Goal: Task Accomplishment & Management: Complete application form

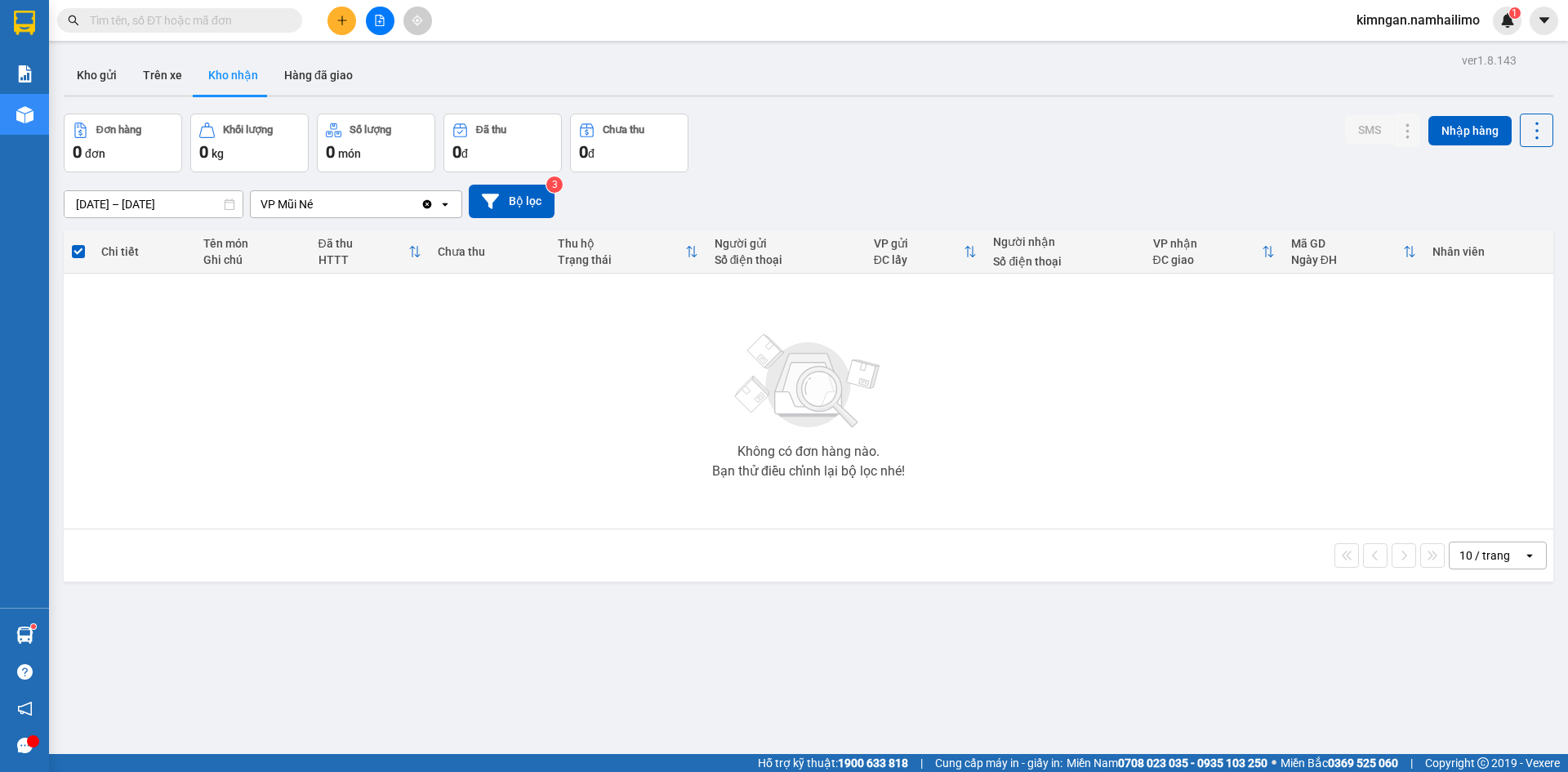
click at [332, 14] on button at bounding box center [342, 21] width 29 height 29
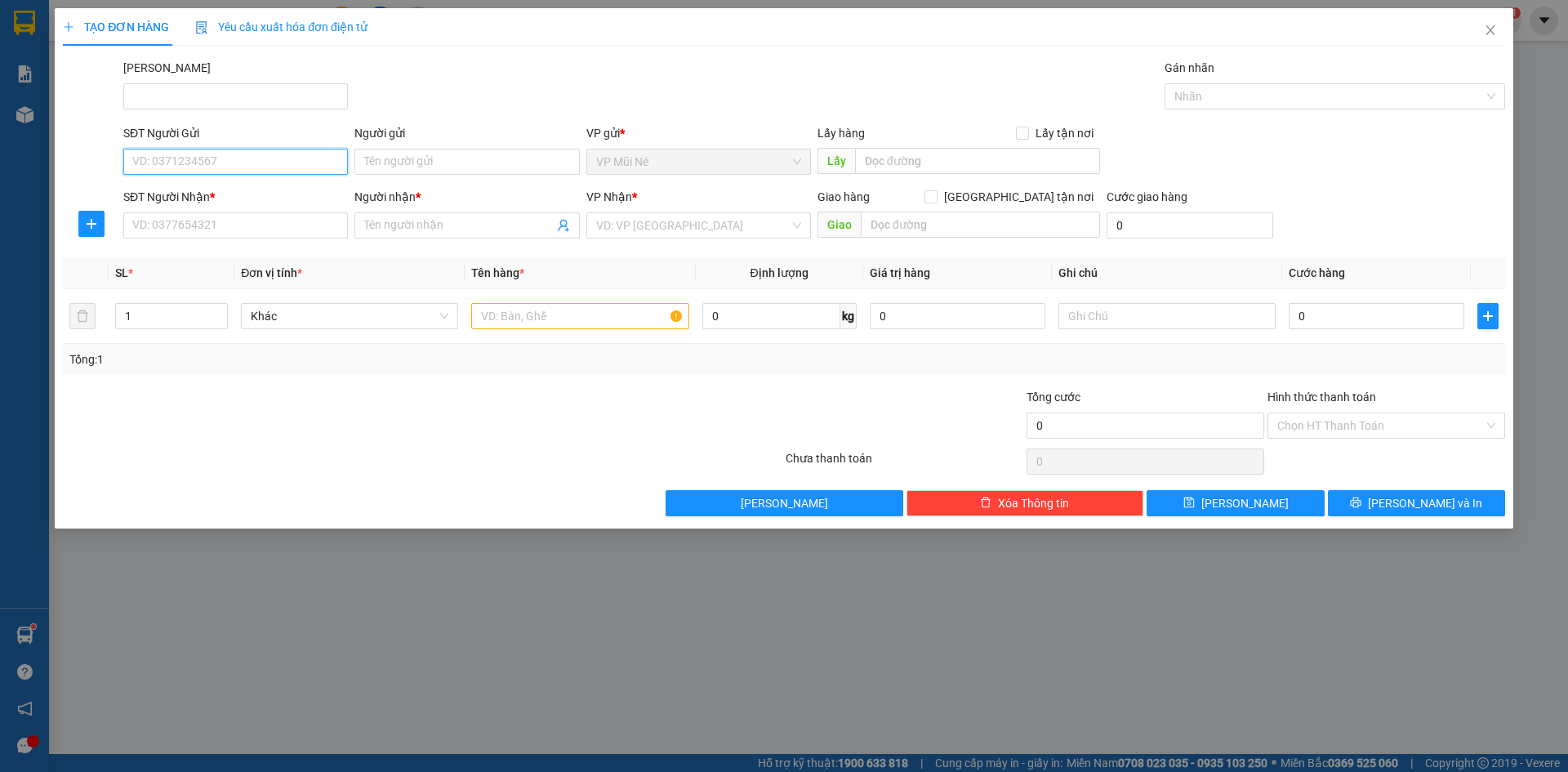
click at [230, 163] on input "SĐT Người Gửi" at bounding box center [235, 161] width 225 height 26
type input "0972507273"
click at [437, 159] on input "Người gửi" at bounding box center [466, 161] width 225 height 26
type input "A.TÍN"
click at [322, 227] on input "SĐT Người Nhận *" at bounding box center [235, 225] width 225 height 26
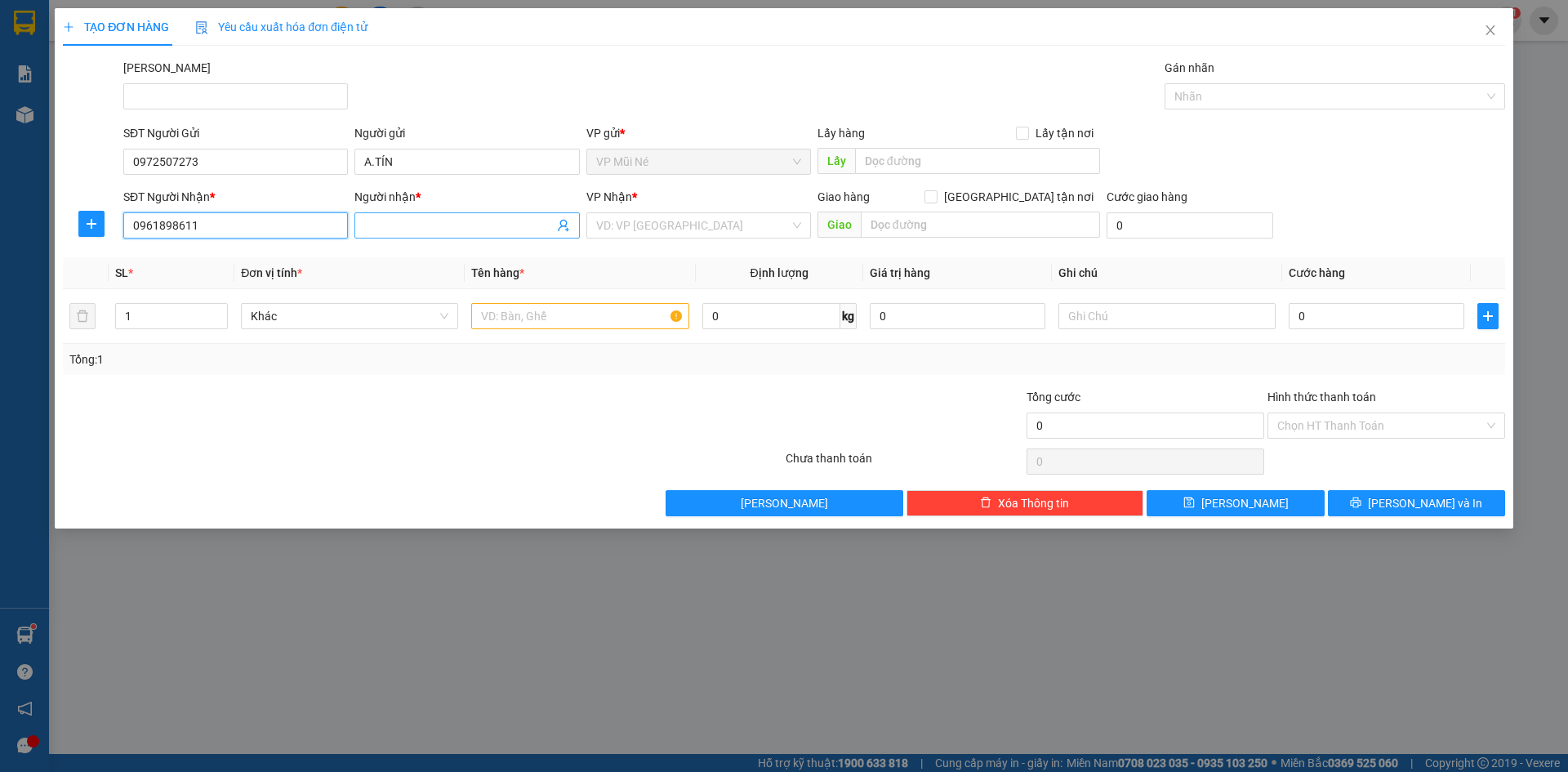
type input "0961898611"
click at [422, 214] on span at bounding box center [466, 225] width 225 height 26
click at [425, 226] on input "Người nhận *" at bounding box center [458, 225] width 188 height 18
click at [684, 225] on input "search" at bounding box center [693, 225] width 194 height 25
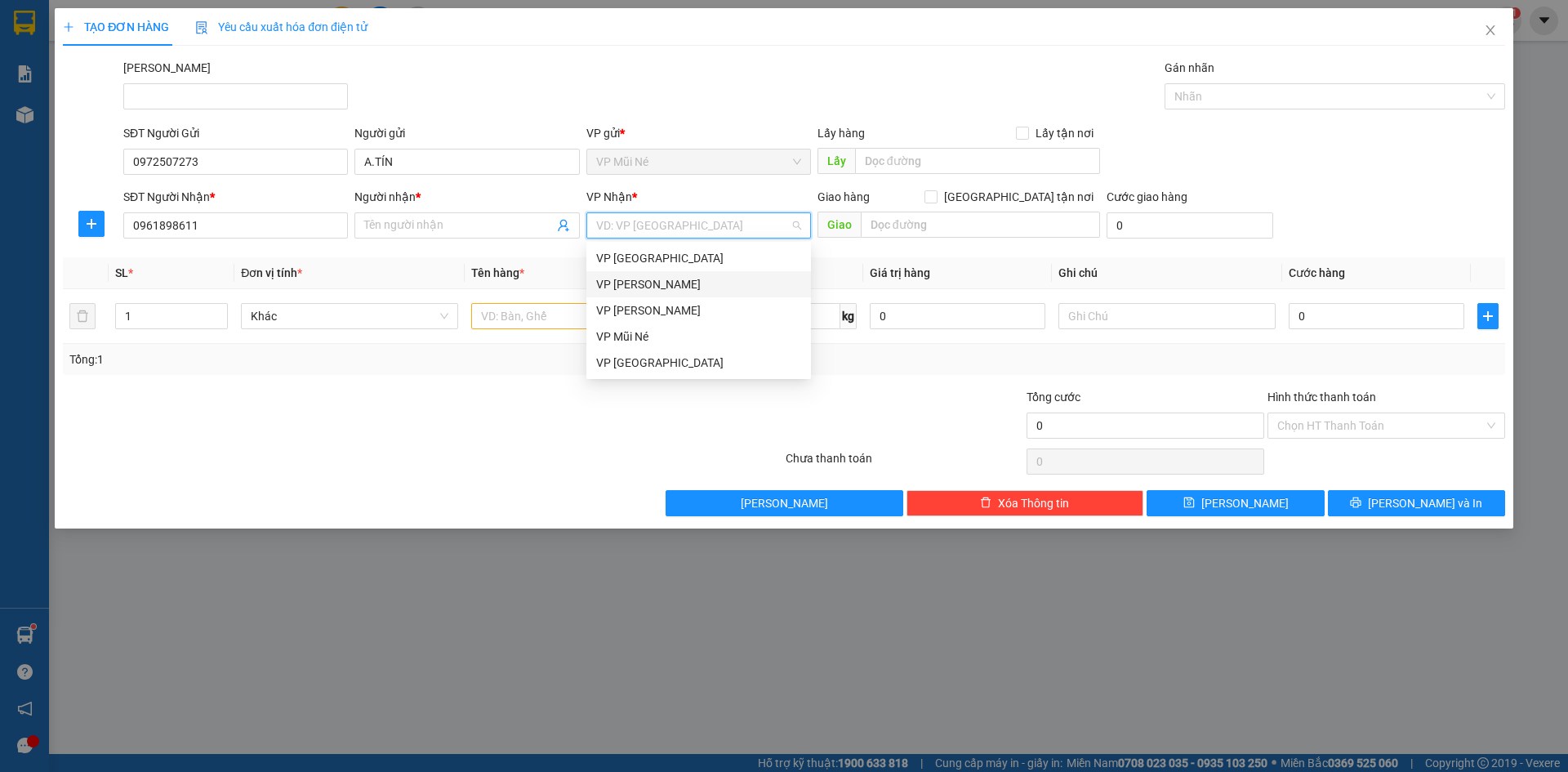
click at [700, 285] on div "VP [PERSON_NAME]" at bounding box center [698, 284] width 205 height 18
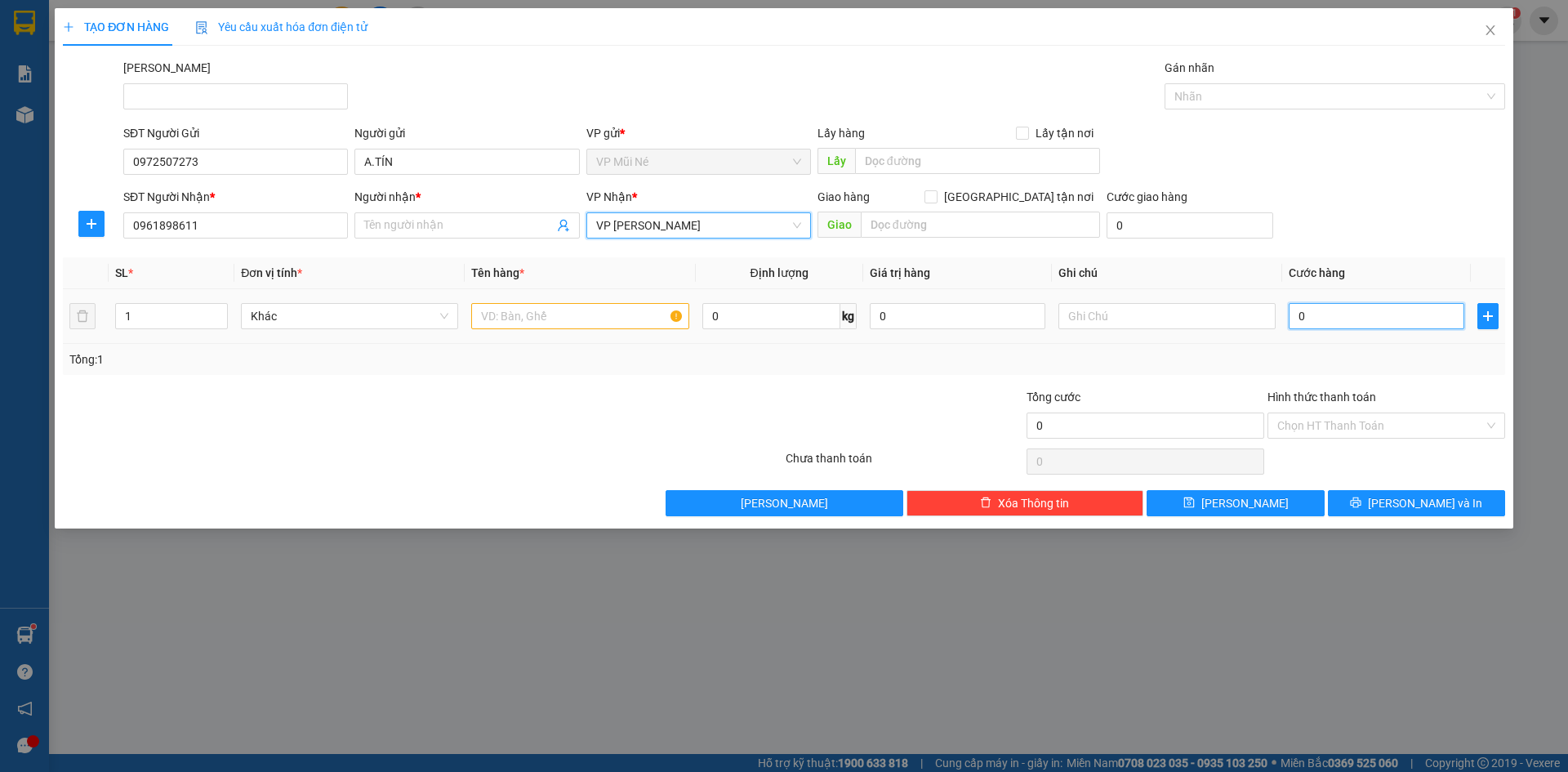
click at [1334, 328] on input "0" at bounding box center [1377, 315] width 176 height 26
type input "004"
type input "4"
type input "0.040"
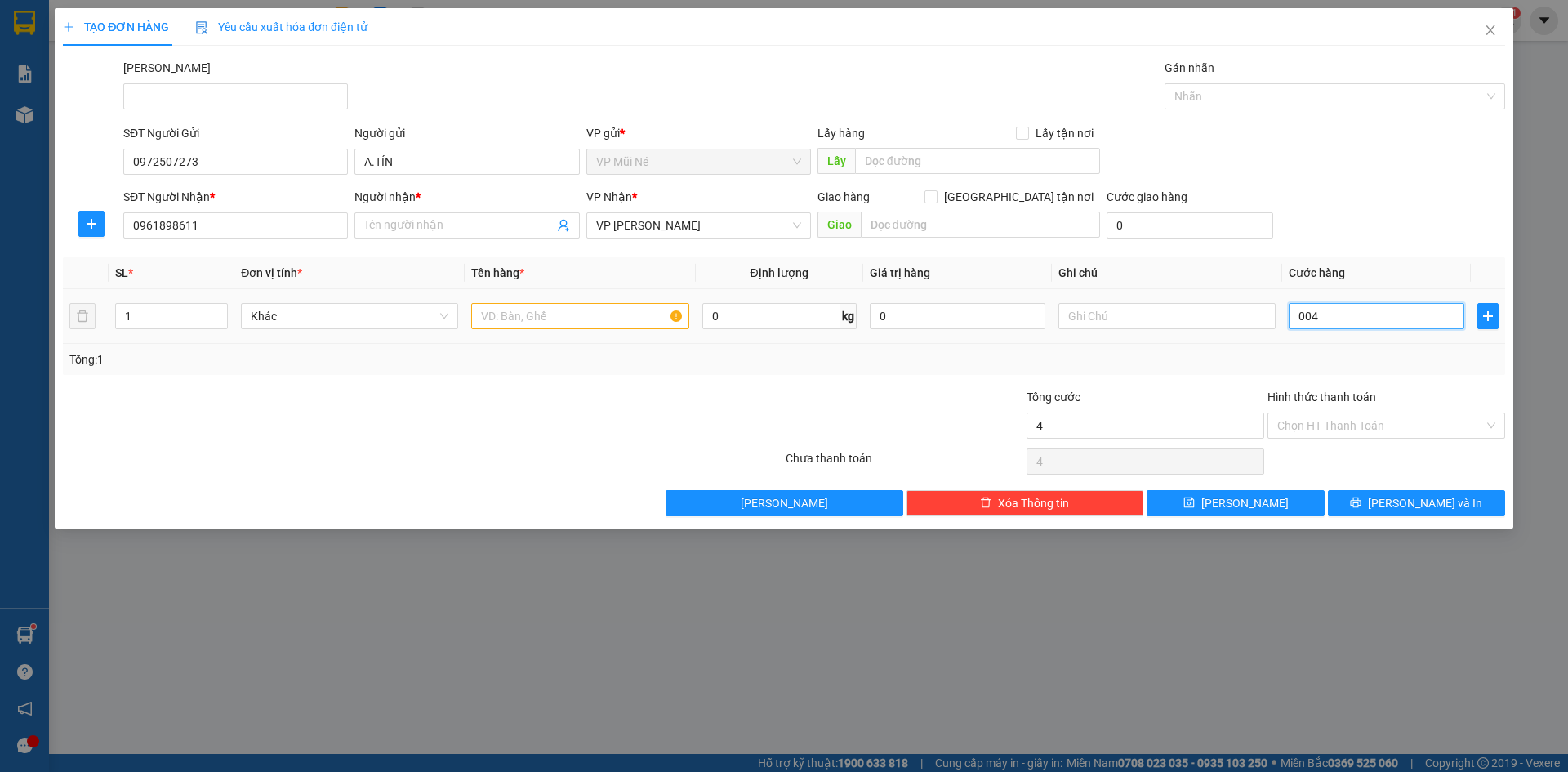
type input "40"
type input "40.000"
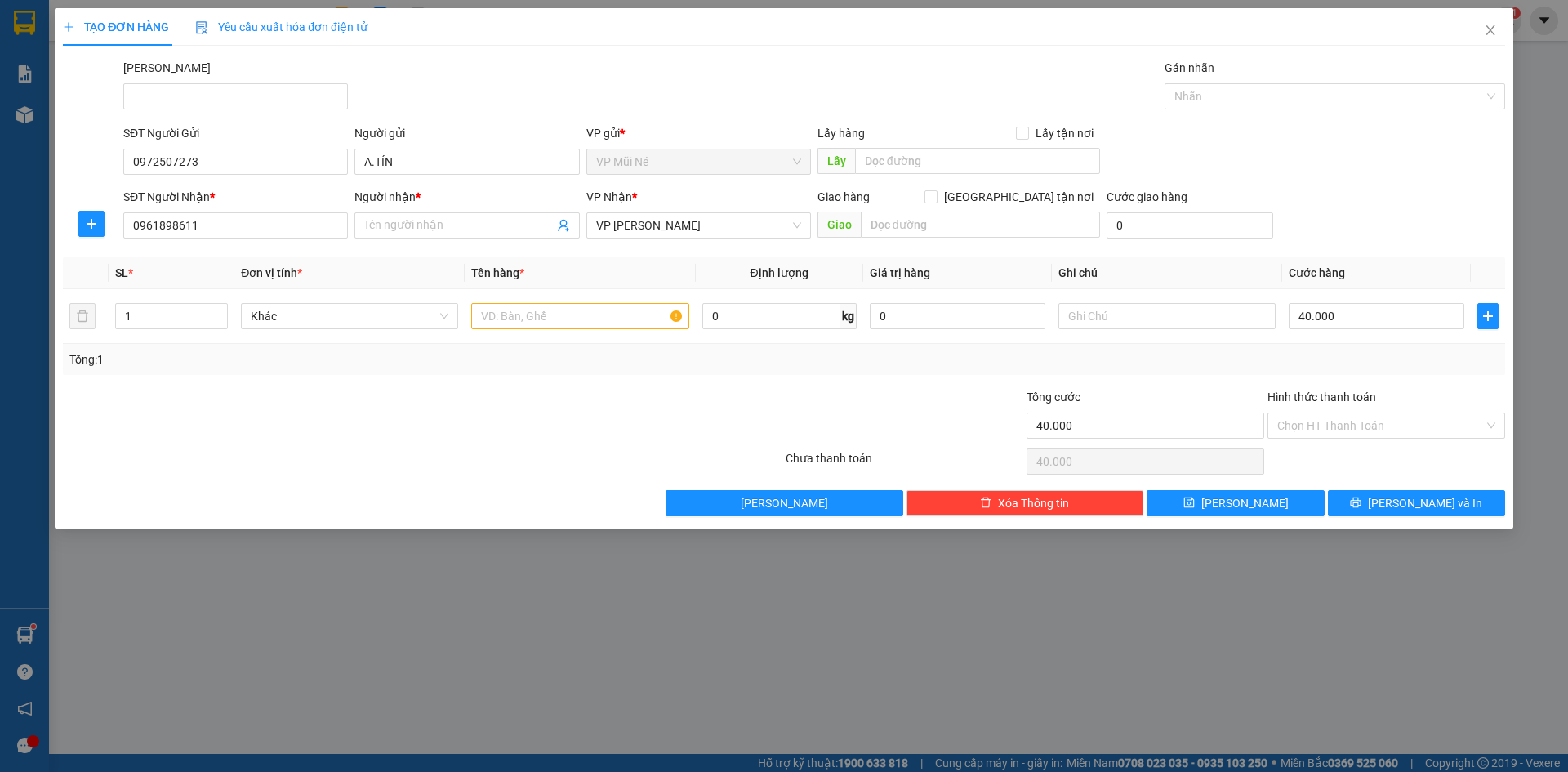
click at [1380, 161] on div "SĐT Người Gửi 0972507273 Người gửi A.TÍN VP gửi * VP Mũi Né Lấy hàng Lấy tận nơ…" at bounding box center [814, 153] width 1388 height 57
click at [577, 323] on input "text" at bounding box center [579, 315] width 217 height 26
type input "1 THÙNG XỐP VÀNG"
click at [488, 226] on input "Người nhận *" at bounding box center [458, 225] width 188 height 18
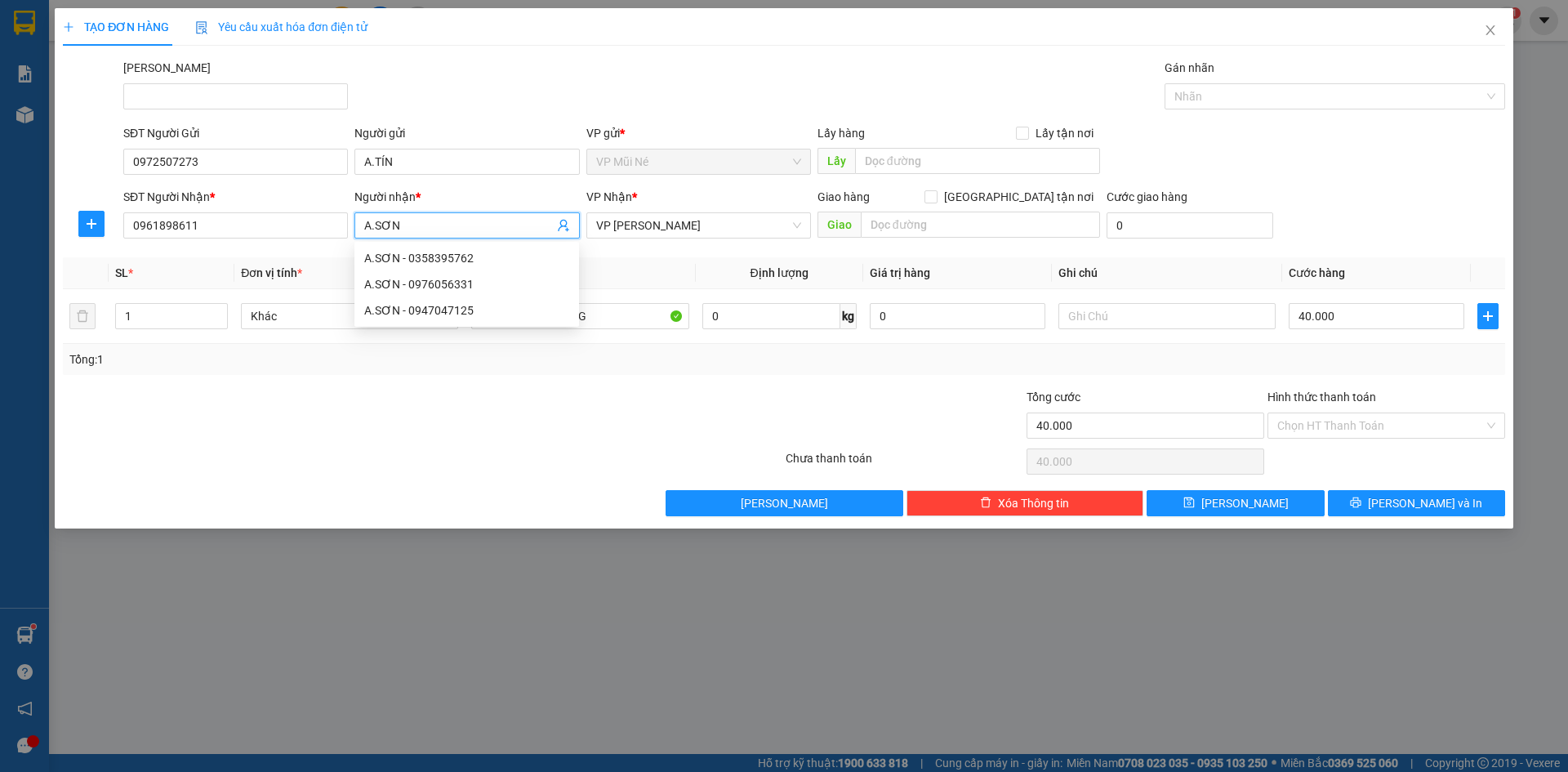
type input "A.SƠN"
click at [1352, 223] on div "SĐT Người Nhận * 0961898611 Người nhận * A.SƠN VP Nhận * VP [PERSON_NAME] hàng …" at bounding box center [814, 217] width 1388 height 57
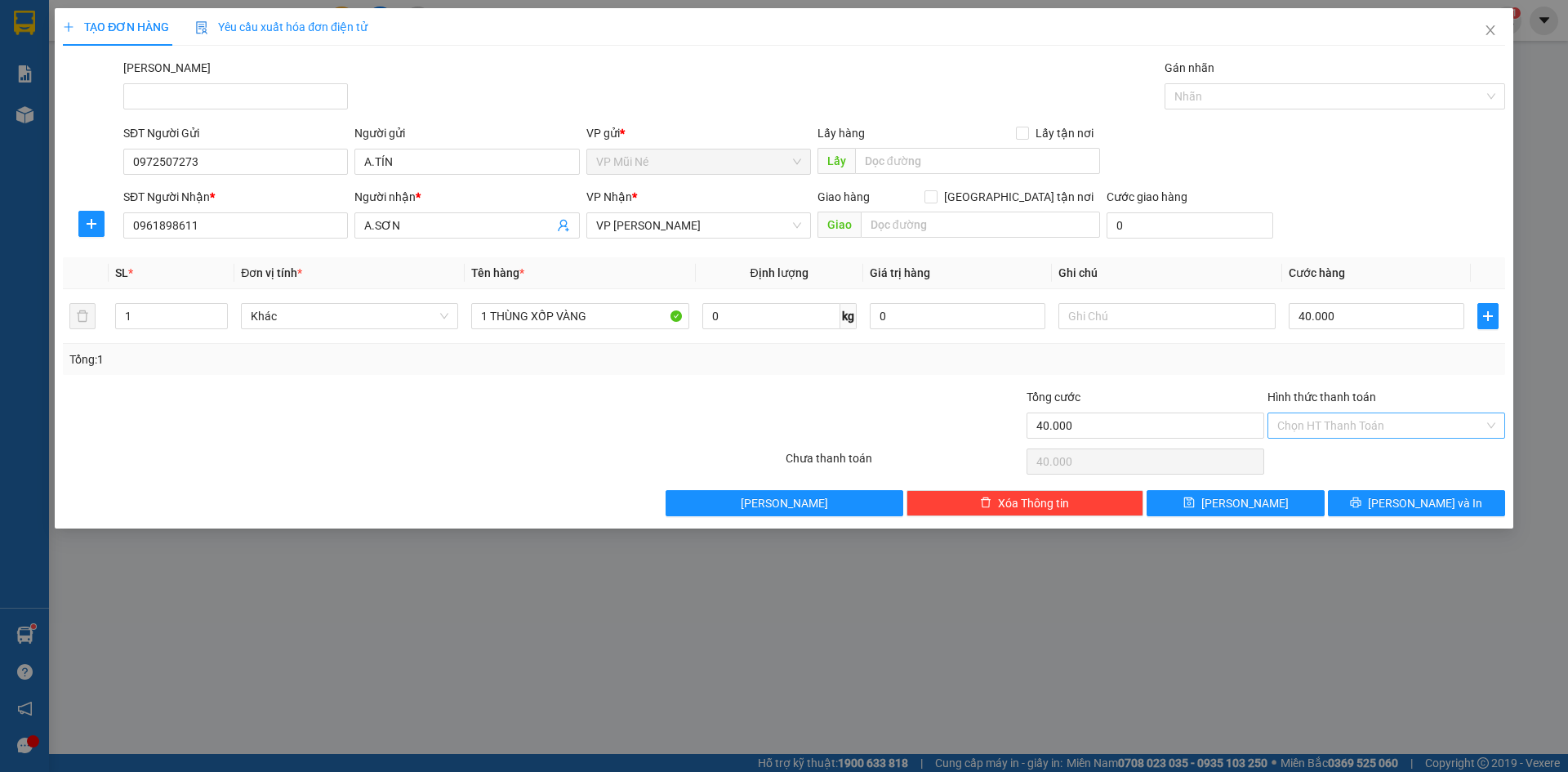
drag, startPoint x: 1436, startPoint y: 397, endPoint x: 1440, endPoint y: 416, distance: 19.4
click at [1436, 398] on div "Hình thức thanh toán" at bounding box center [1386, 400] width 238 height 25
drag, startPoint x: 1440, startPoint y: 417, endPoint x: 1437, endPoint y: 436, distance: 19.2
click at [1440, 418] on input "Hình thức thanh toán" at bounding box center [1381, 425] width 206 height 25
click at [1423, 453] on div "Tại văn phòng" at bounding box center [1386, 458] width 218 height 18
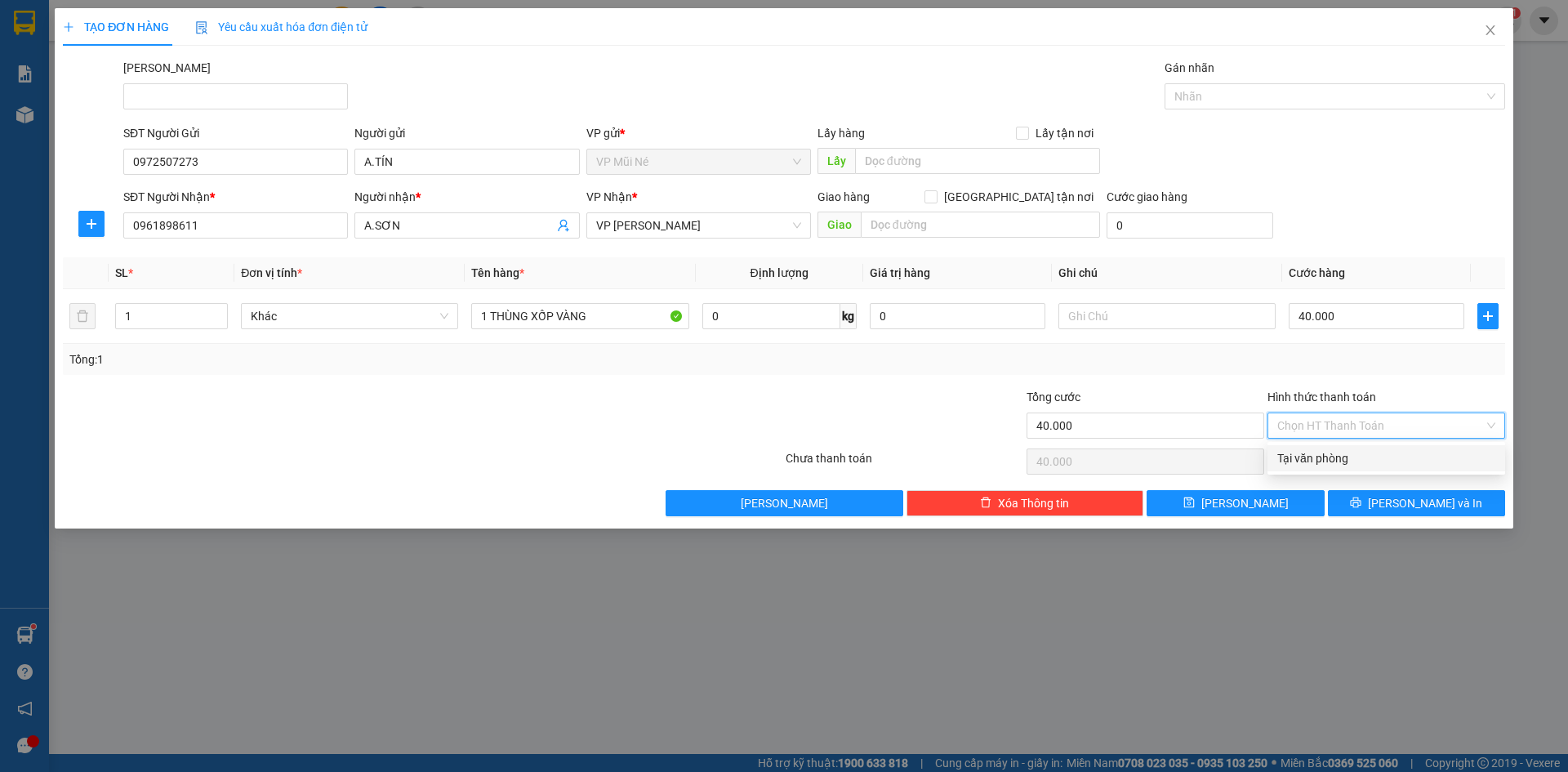
type input "0"
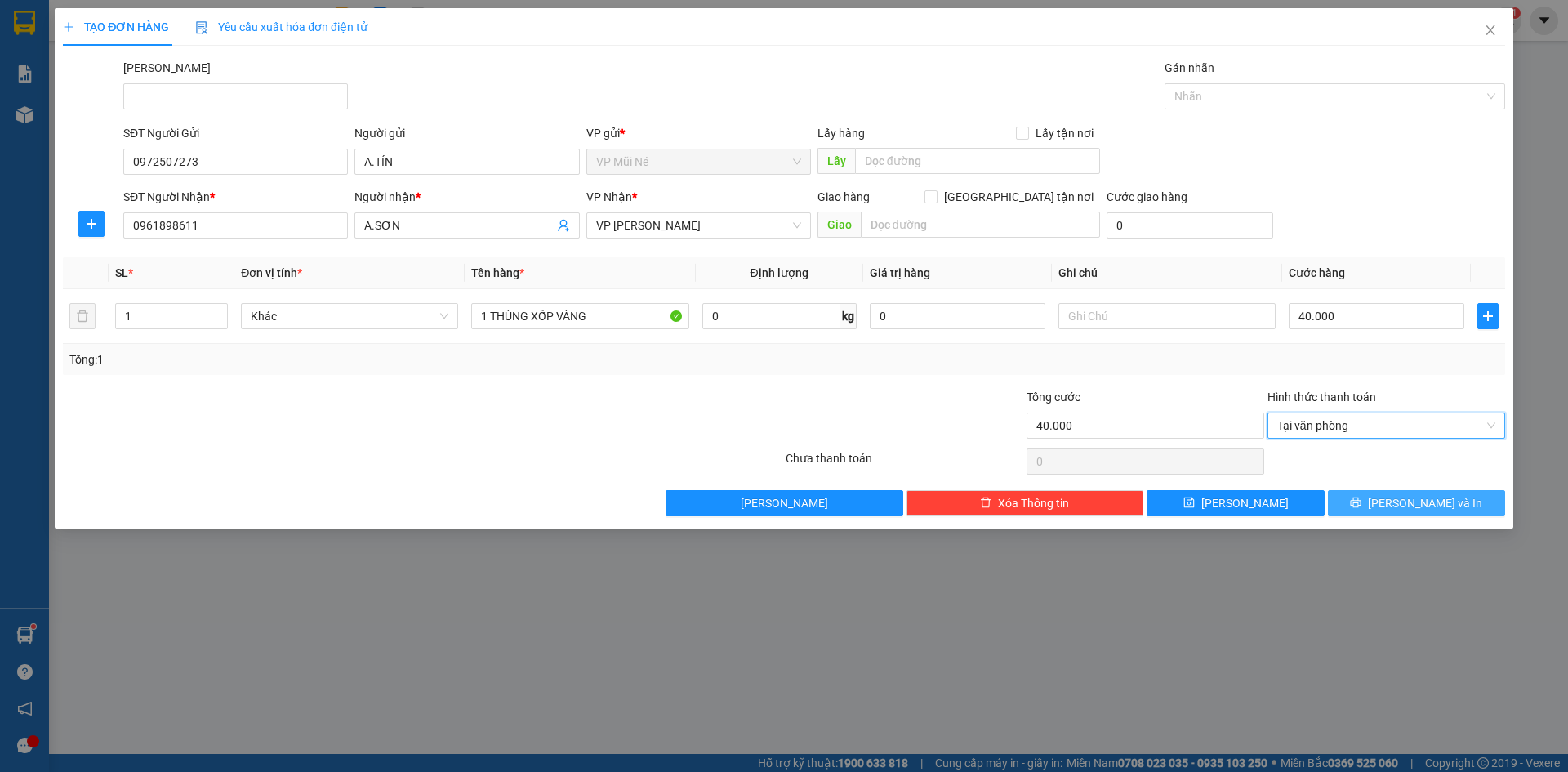
click at [1422, 507] on span "[PERSON_NAME] và In" at bounding box center [1426, 503] width 115 height 18
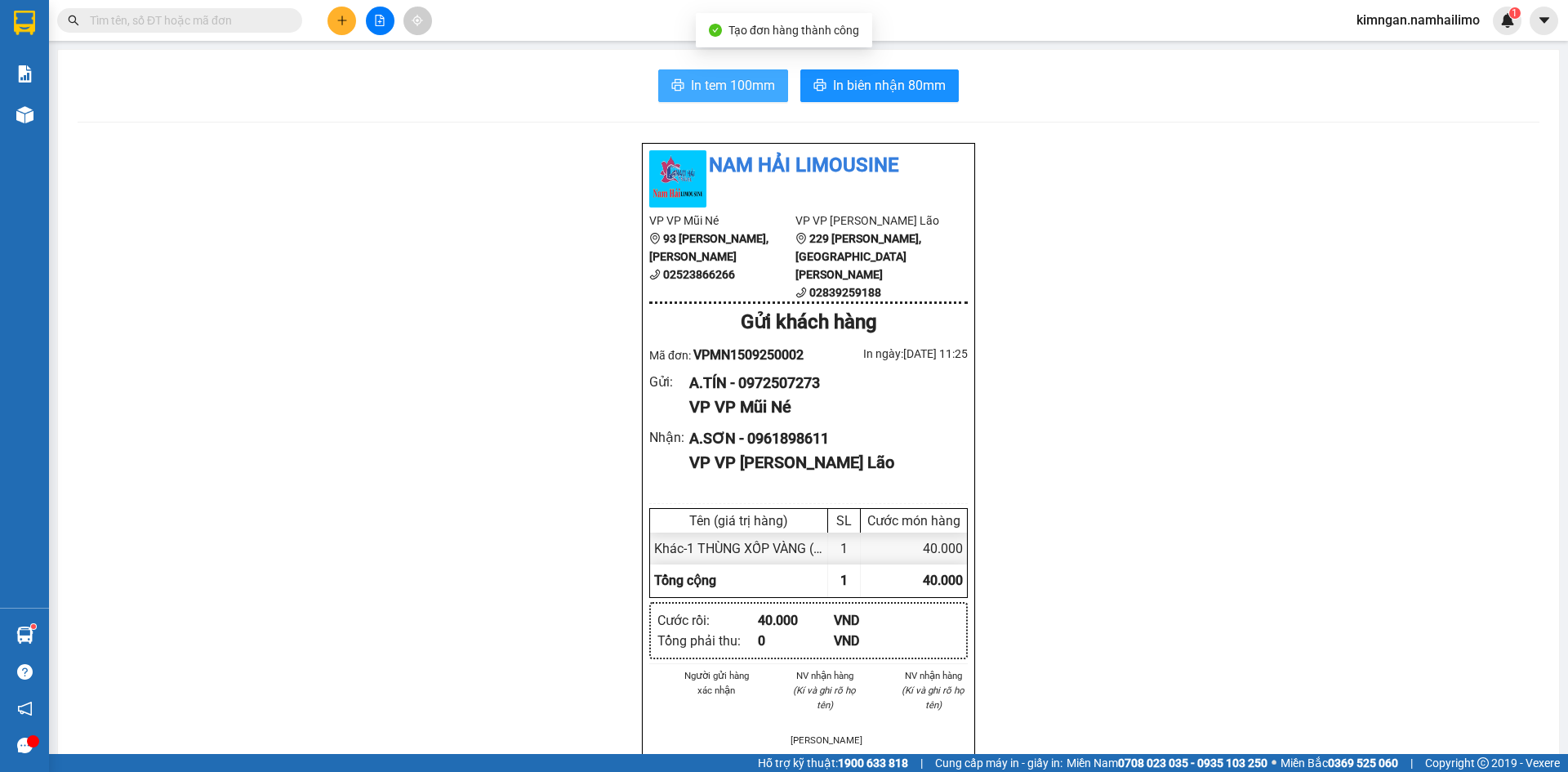
click at [707, 73] on button "In tem 100mm" at bounding box center [723, 86] width 130 height 32
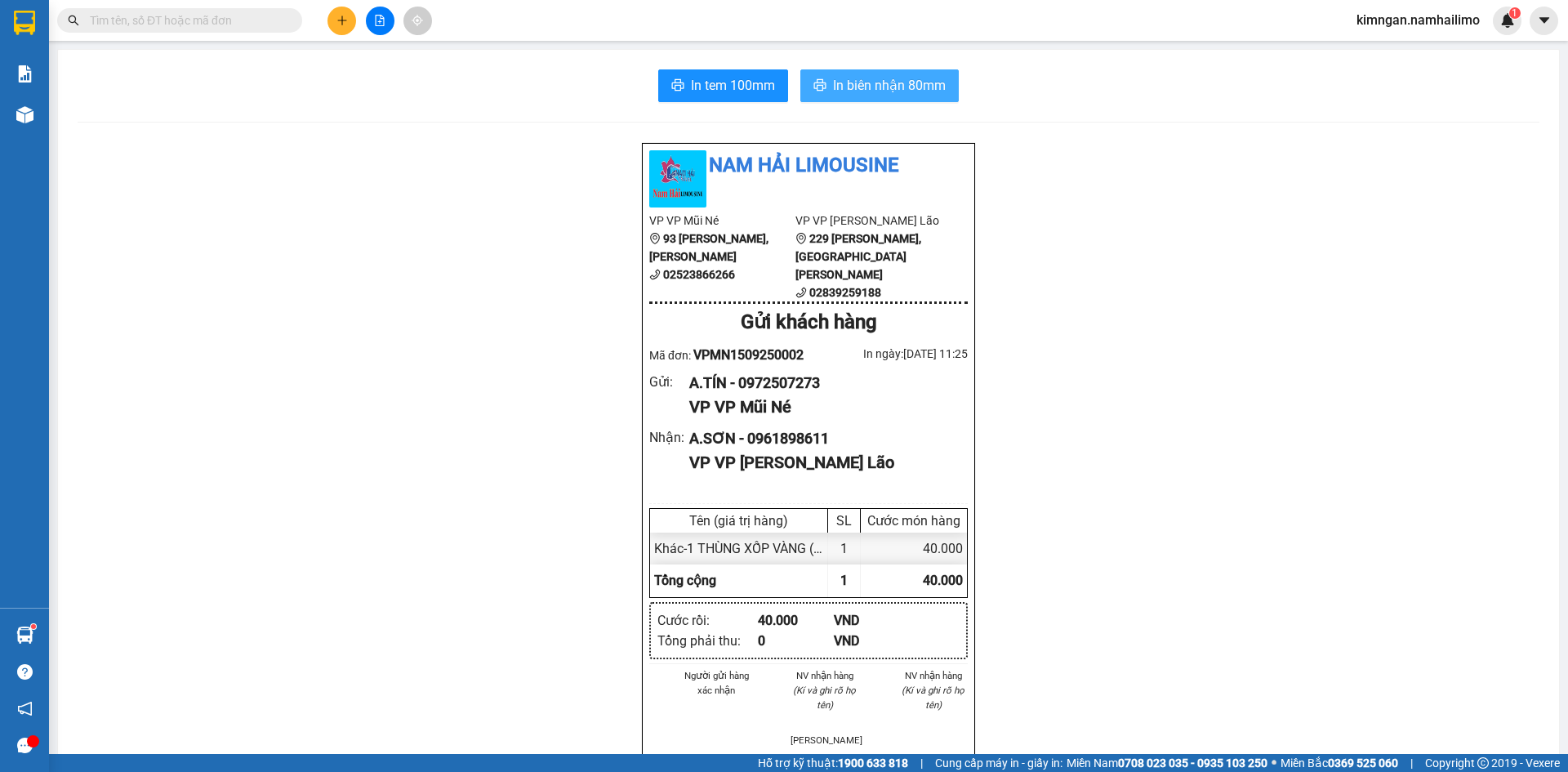
click at [902, 89] on span "In biên nhận 80mm" at bounding box center [890, 85] width 113 height 20
click at [681, 92] on button "In tem 100mm" at bounding box center [723, 86] width 130 height 32
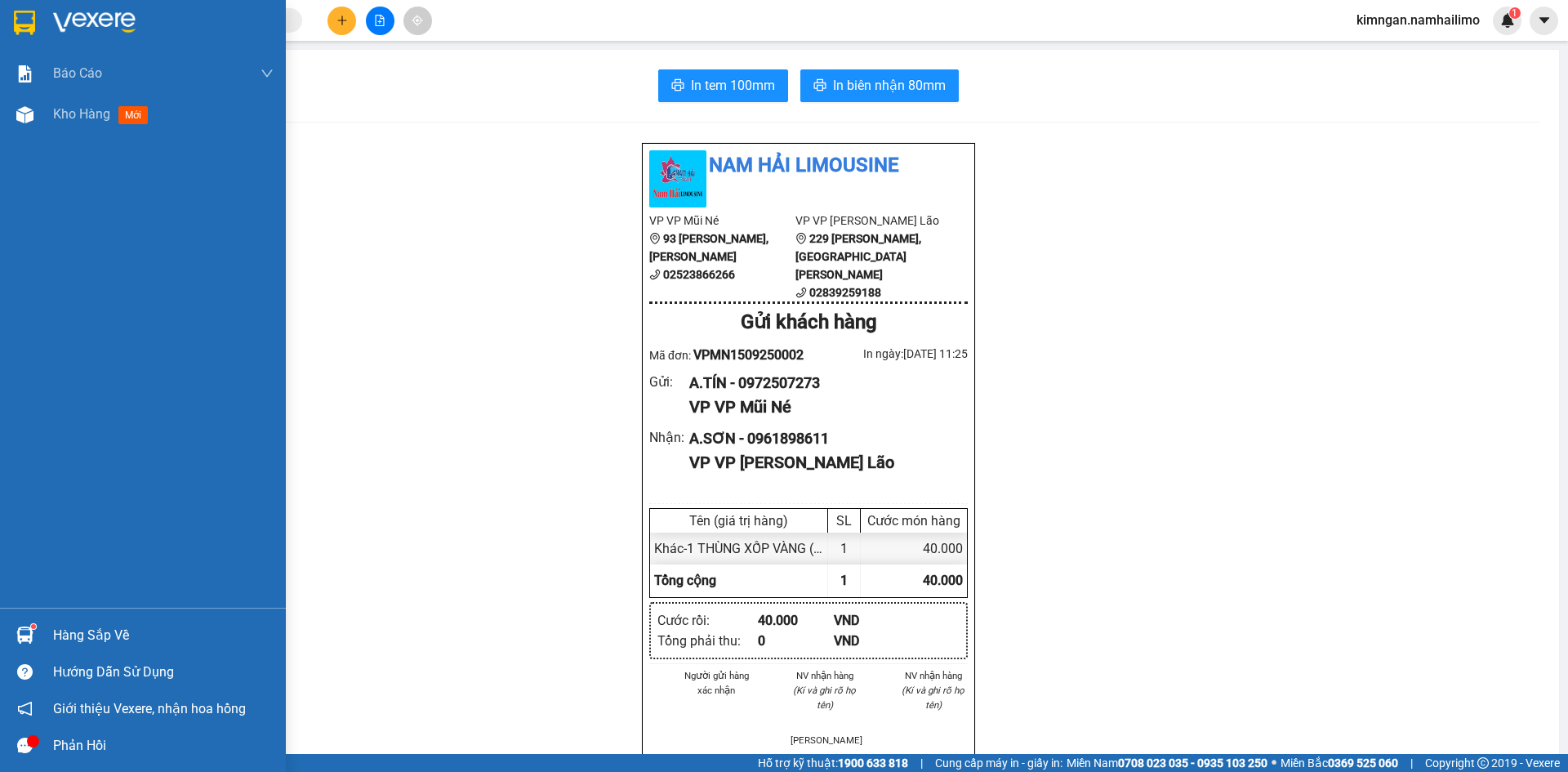
click at [105, 139] on div "Báo cáo Báo cáo dòng tiền (trạm) Doanh số tạo đơn theo VP gửi (trạm) Kho hàng m…" at bounding box center [142, 331] width 286 height 554
click at [125, 111] on span "mới" at bounding box center [134, 115] width 31 height 18
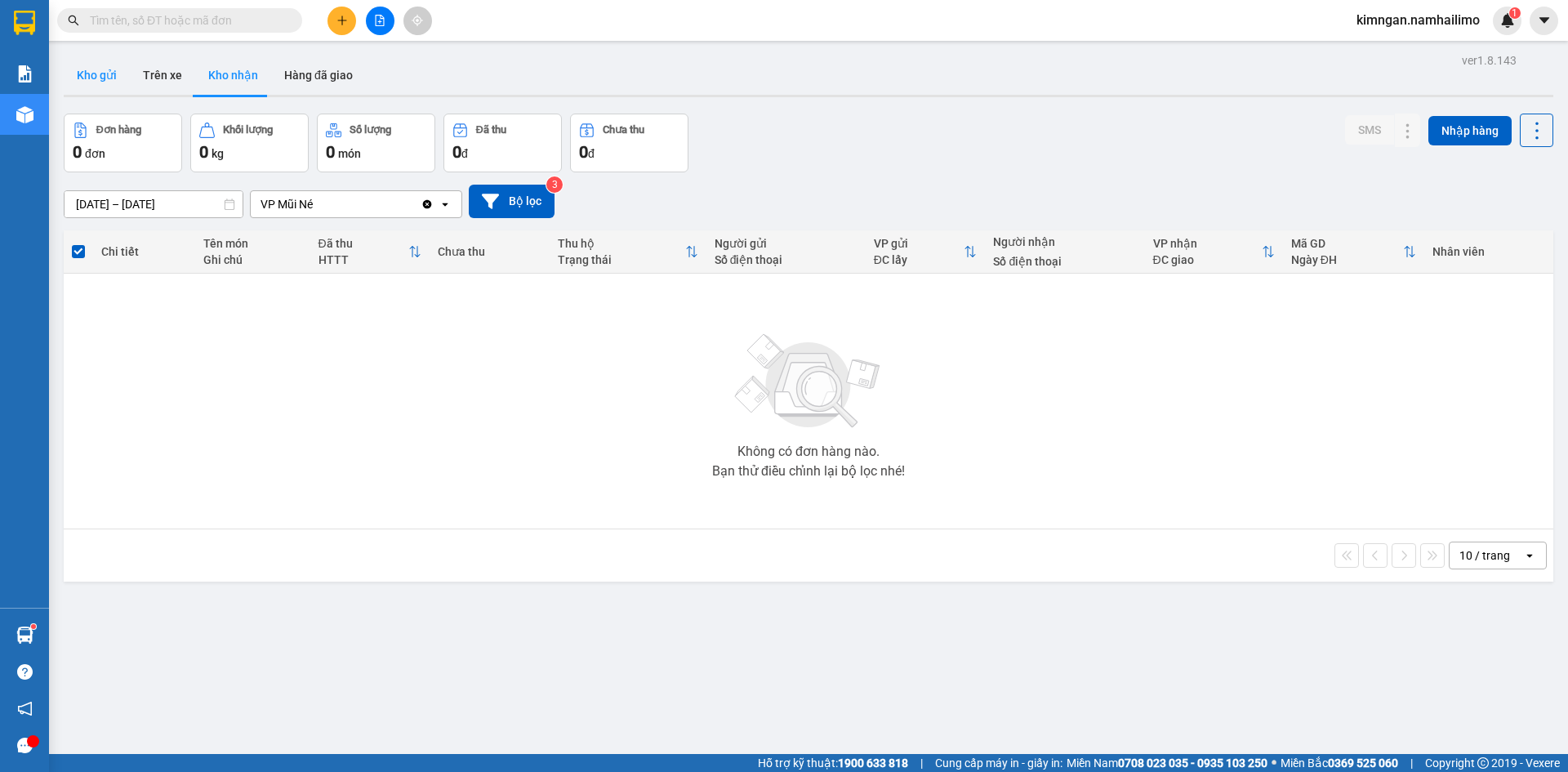
click at [107, 78] on button "Kho gửi" at bounding box center [97, 75] width 66 height 39
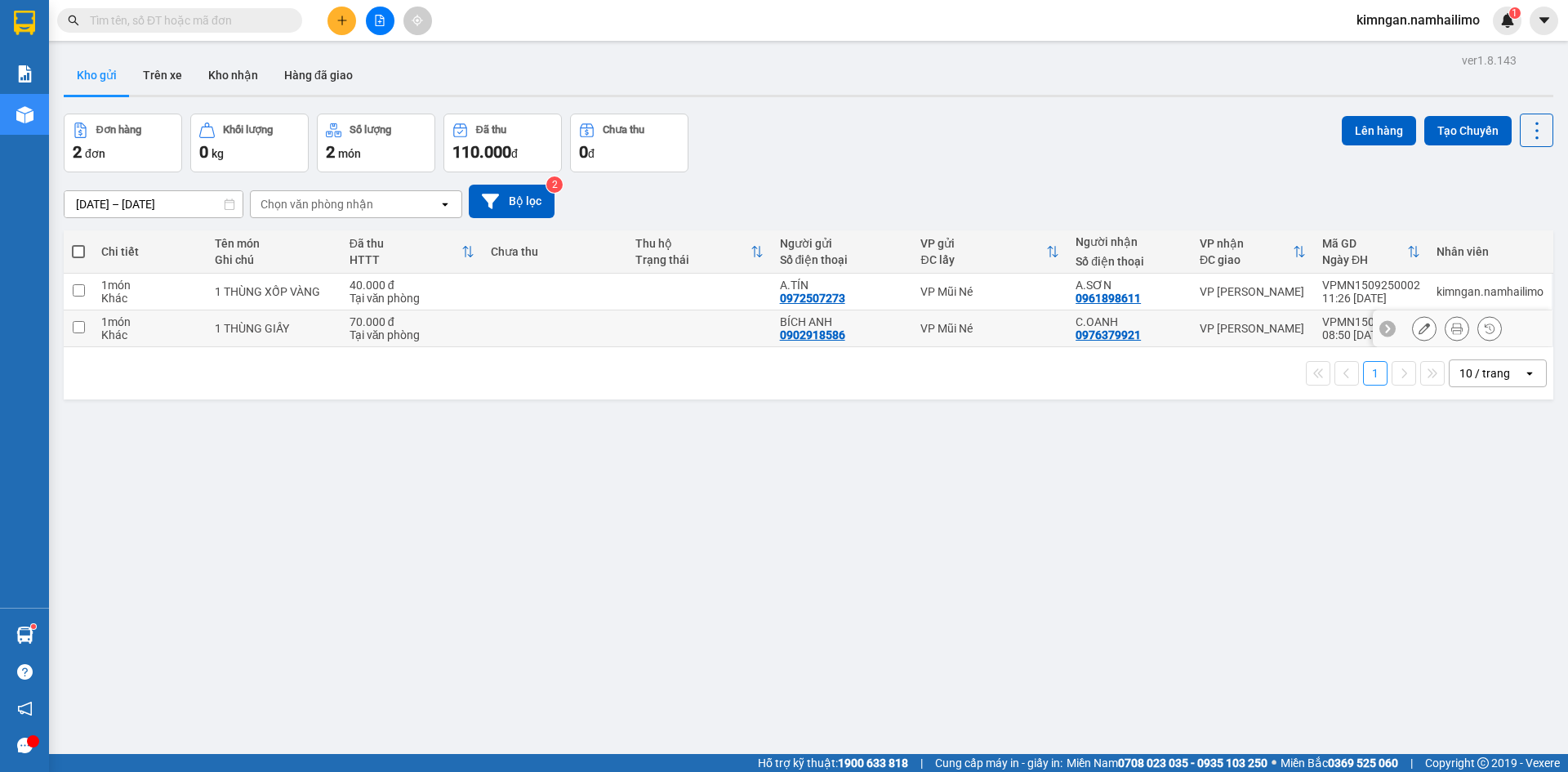
click at [76, 330] on input "checkbox" at bounding box center [78, 327] width 12 height 12
checkbox input "true"
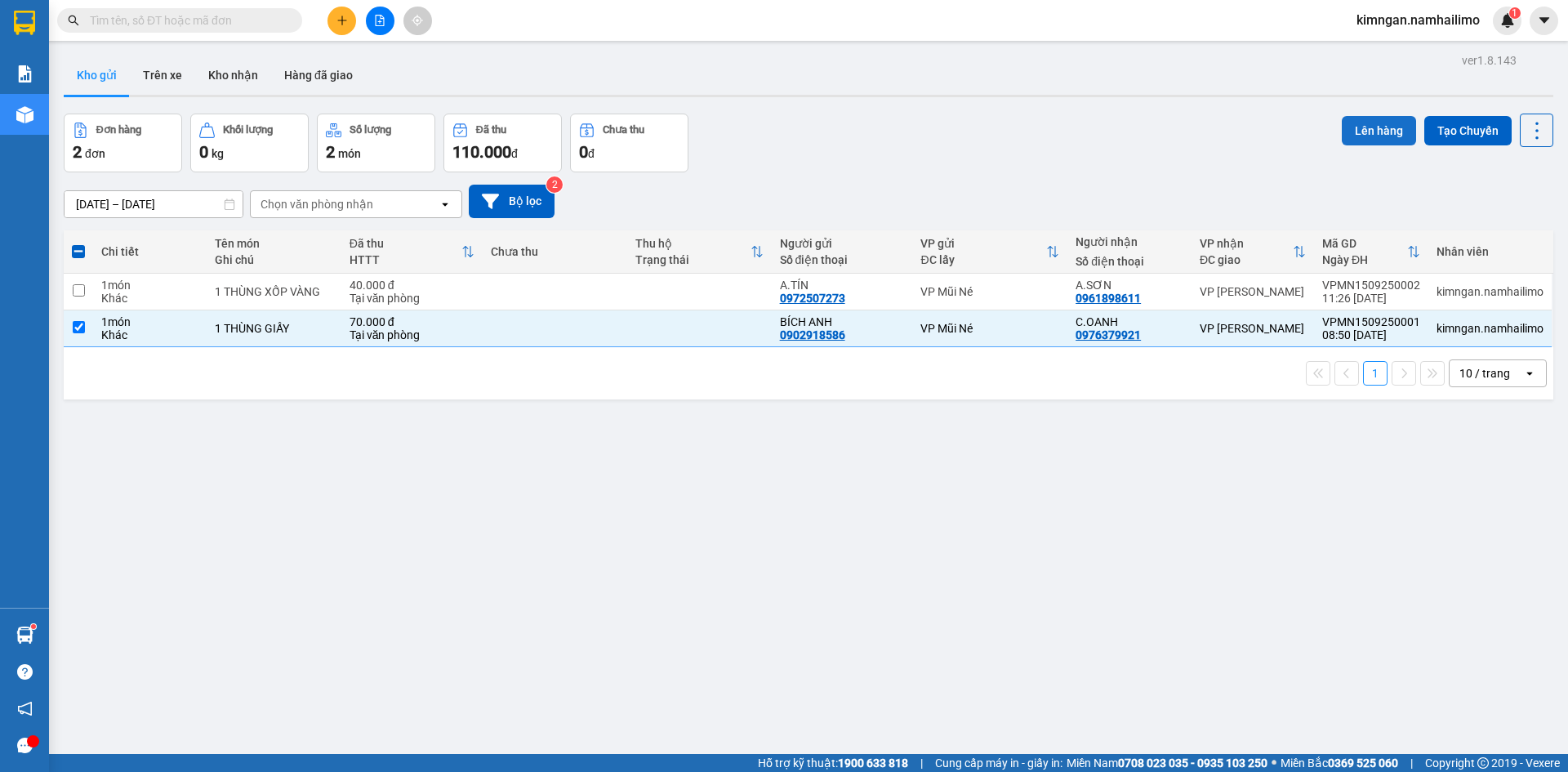
click at [1353, 127] on button "Lên hàng" at bounding box center [1379, 130] width 75 height 30
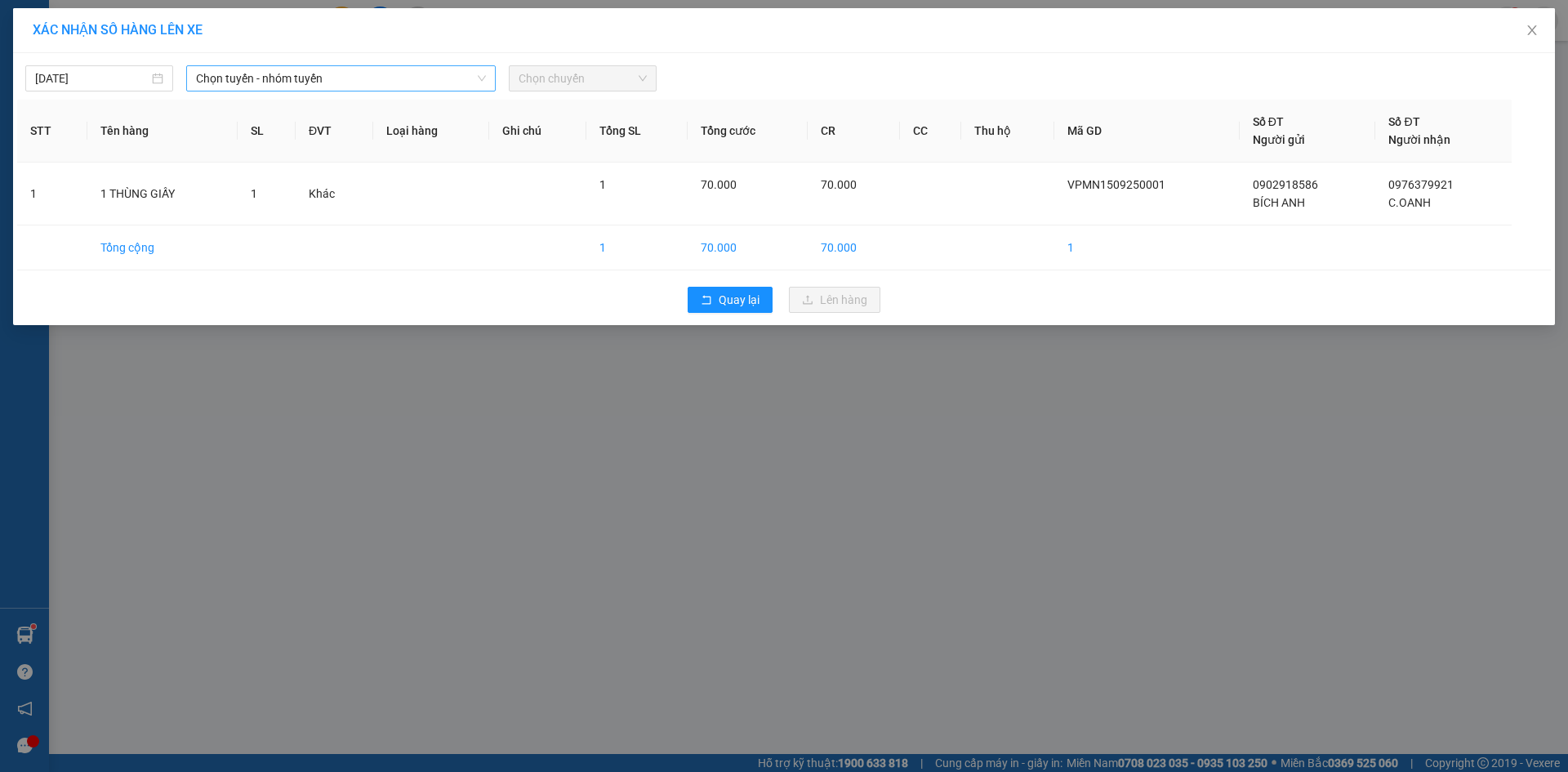
click at [260, 64] on div "[DATE] Chọn tuyến - nhóm tuyến Chọn chuyến" at bounding box center [784, 75] width 1534 height 34
click at [256, 75] on span "Chọn tuyến - nhóm tuyến" at bounding box center [340, 78] width 290 height 25
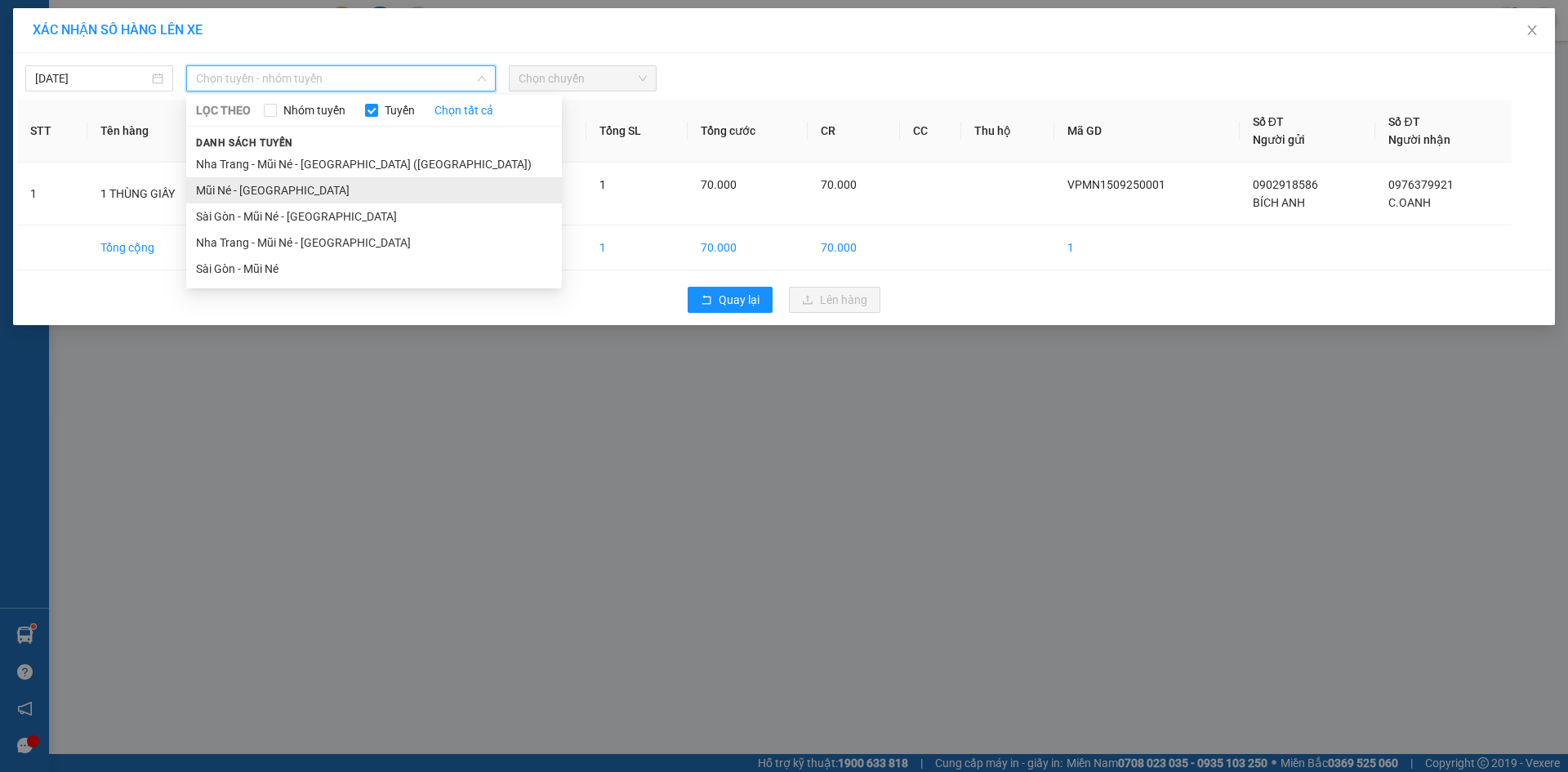
click at [275, 183] on li "Mũi Né - [GEOGRAPHIC_DATA]" at bounding box center [374, 189] width 376 height 26
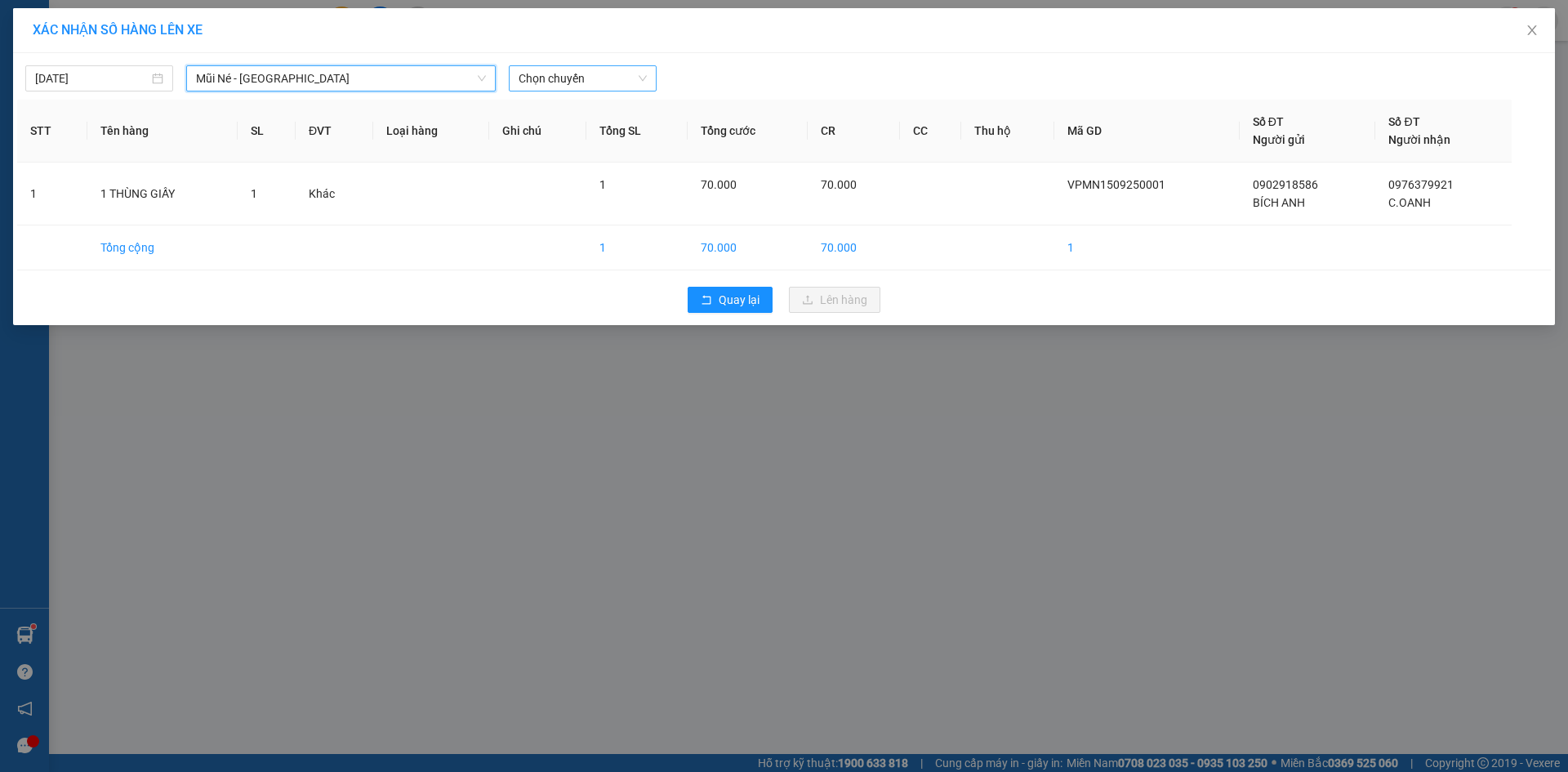
drag, startPoint x: 581, startPoint y: 66, endPoint x: 578, endPoint y: 82, distance: 16.3
click at [581, 67] on span "Chọn chuyến" at bounding box center [583, 78] width 128 height 25
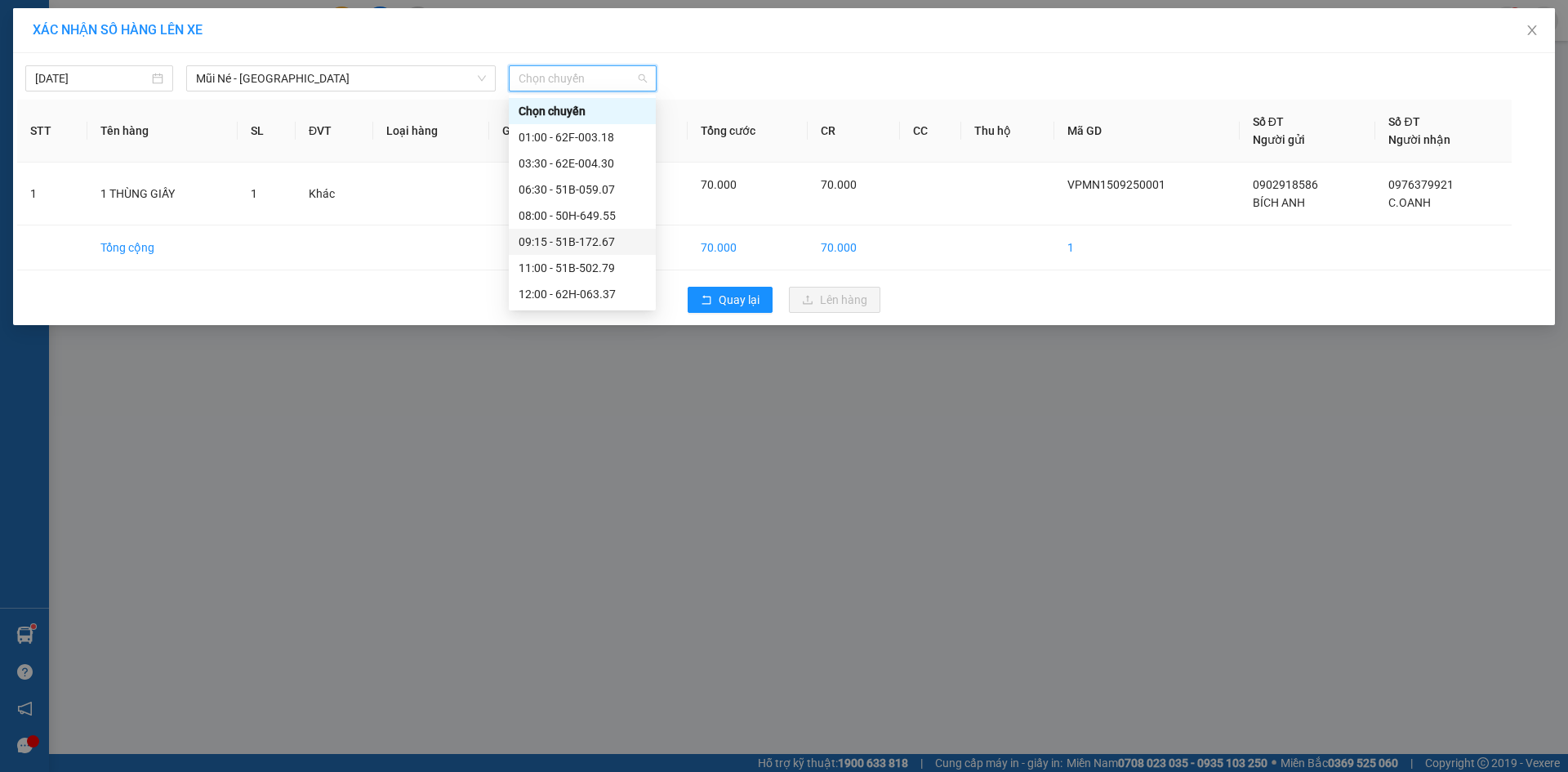
click at [592, 245] on div "09:15 - 51B-172.67" at bounding box center [582, 242] width 127 height 18
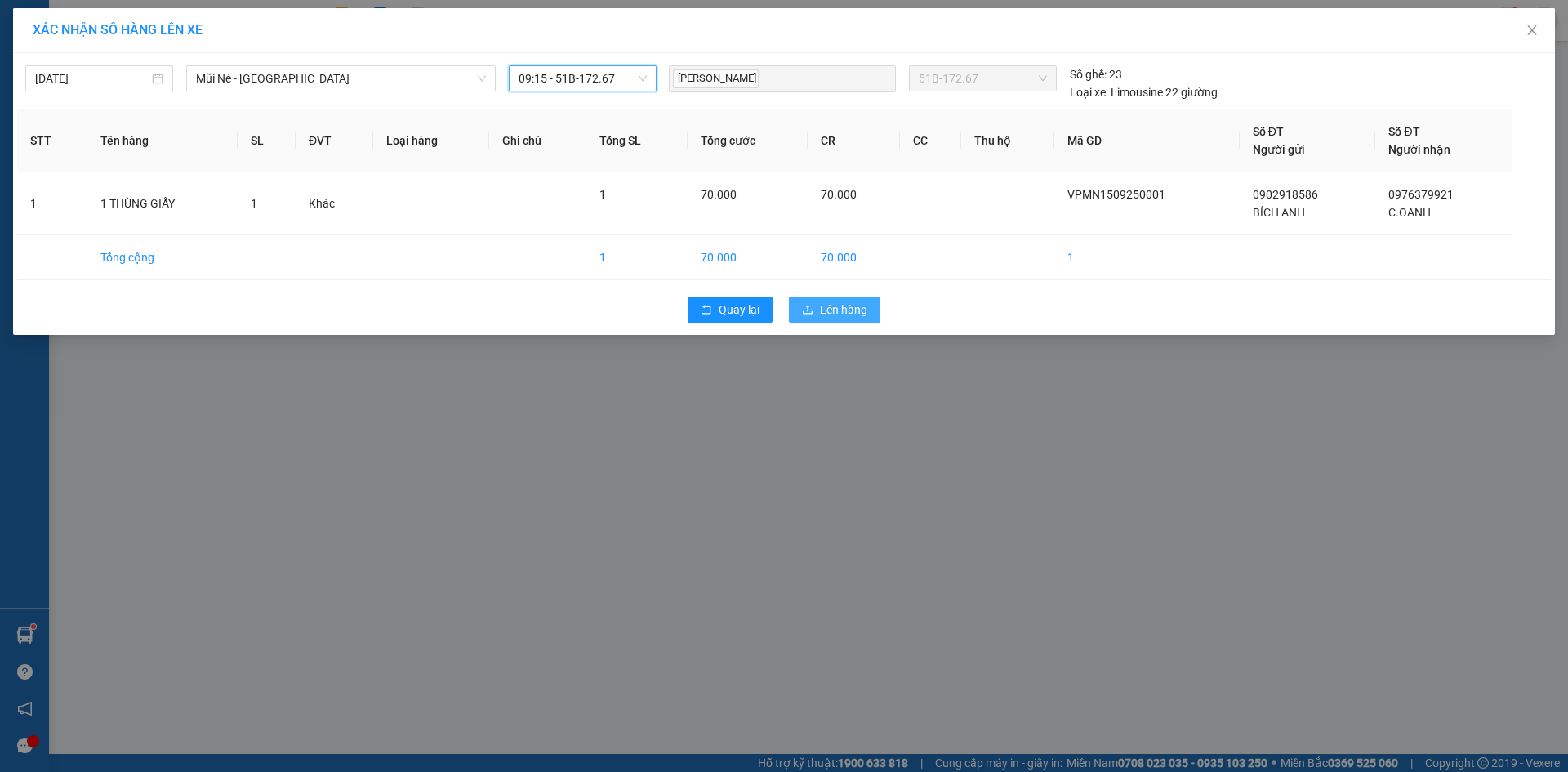
click at [863, 308] on span "Lên hàng" at bounding box center [844, 310] width 48 height 18
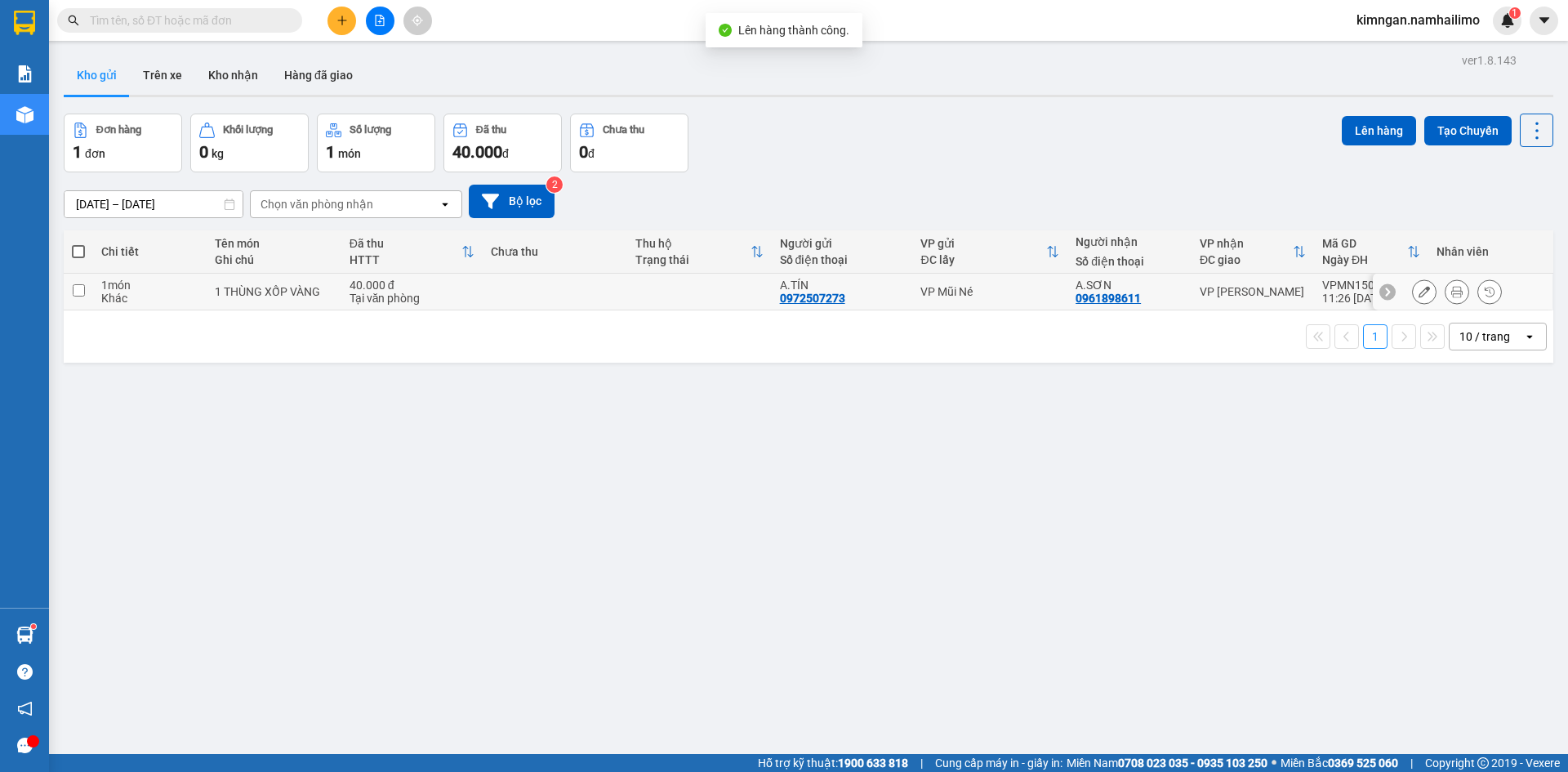
click at [143, 292] on div "Khác" at bounding box center [150, 298] width 97 height 13
checkbox input "true"
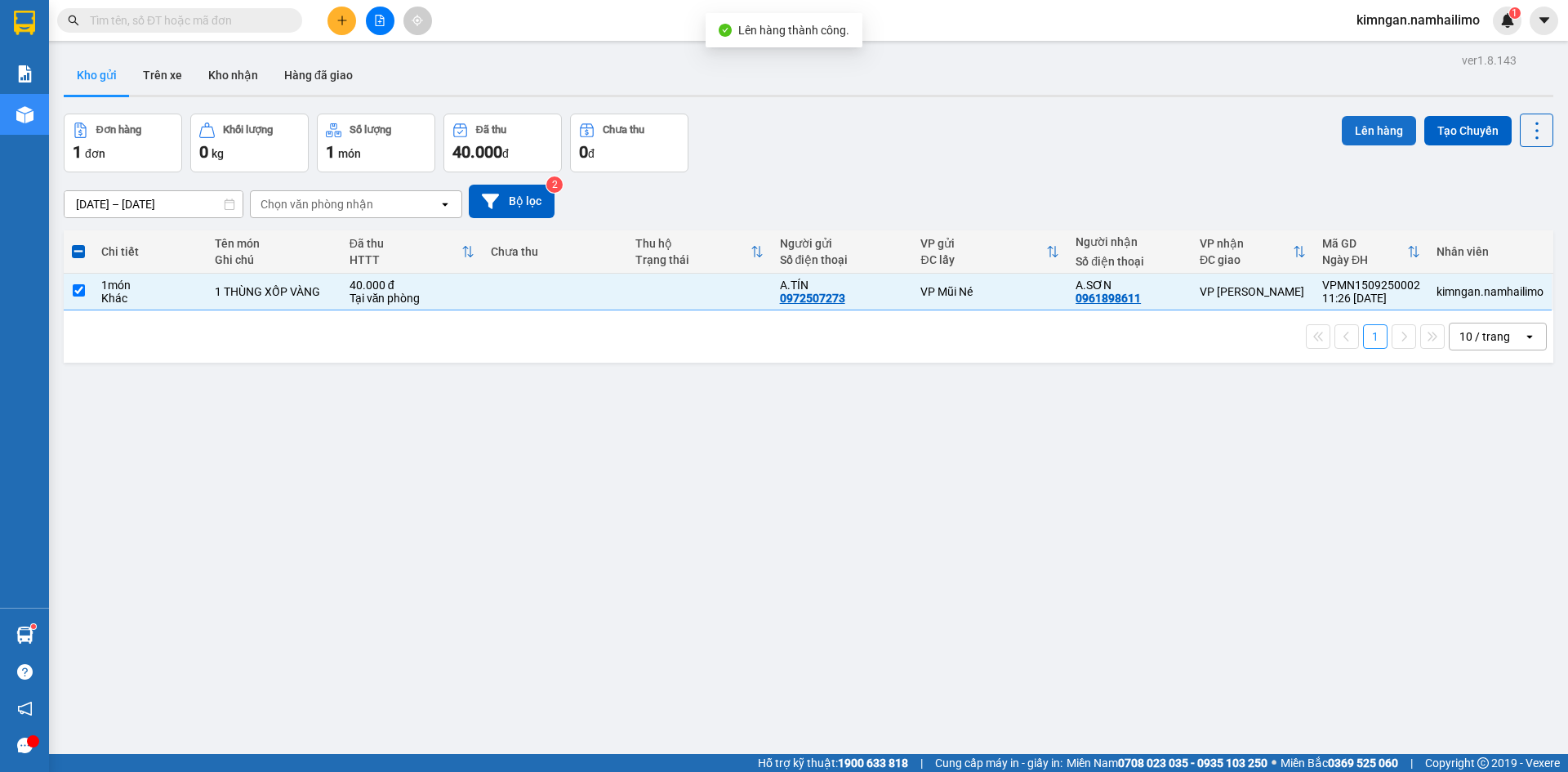
click at [1367, 133] on button "Lên hàng" at bounding box center [1379, 130] width 75 height 30
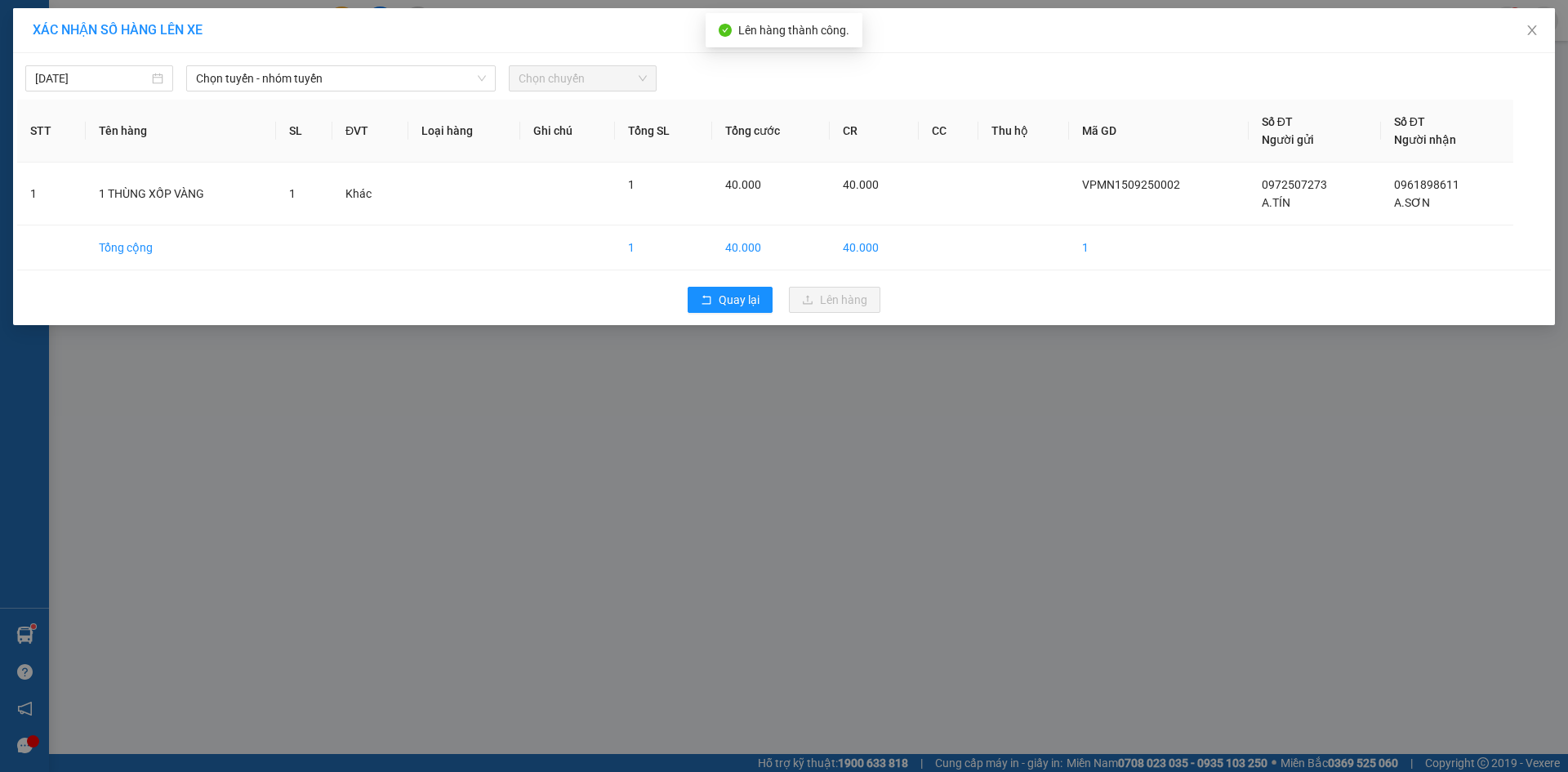
click at [424, 96] on div "[DATE] Chọn tuyến - nhóm tuyến Chọn chuyến STT Tên hàng SL ĐVT Loại hàng Ghi ch…" at bounding box center [784, 189] width 1542 height 272
click at [419, 82] on span "Chọn tuyến - nhóm tuyến" at bounding box center [340, 78] width 290 height 25
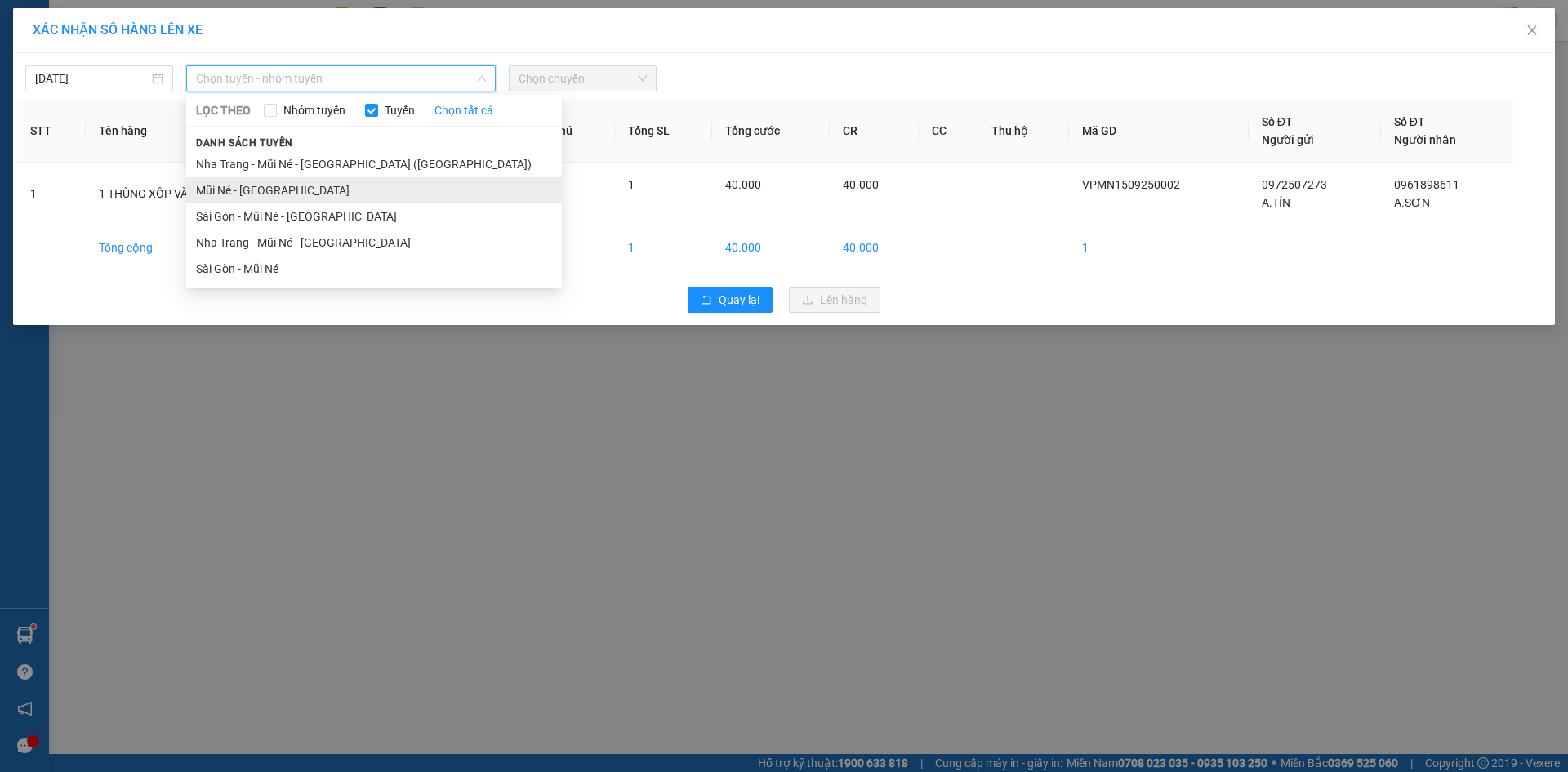
click at [374, 193] on li "Mũi Né - [GEOGRAPHIC_DATA]" at bounding box center [374, 189] width 376 height 26
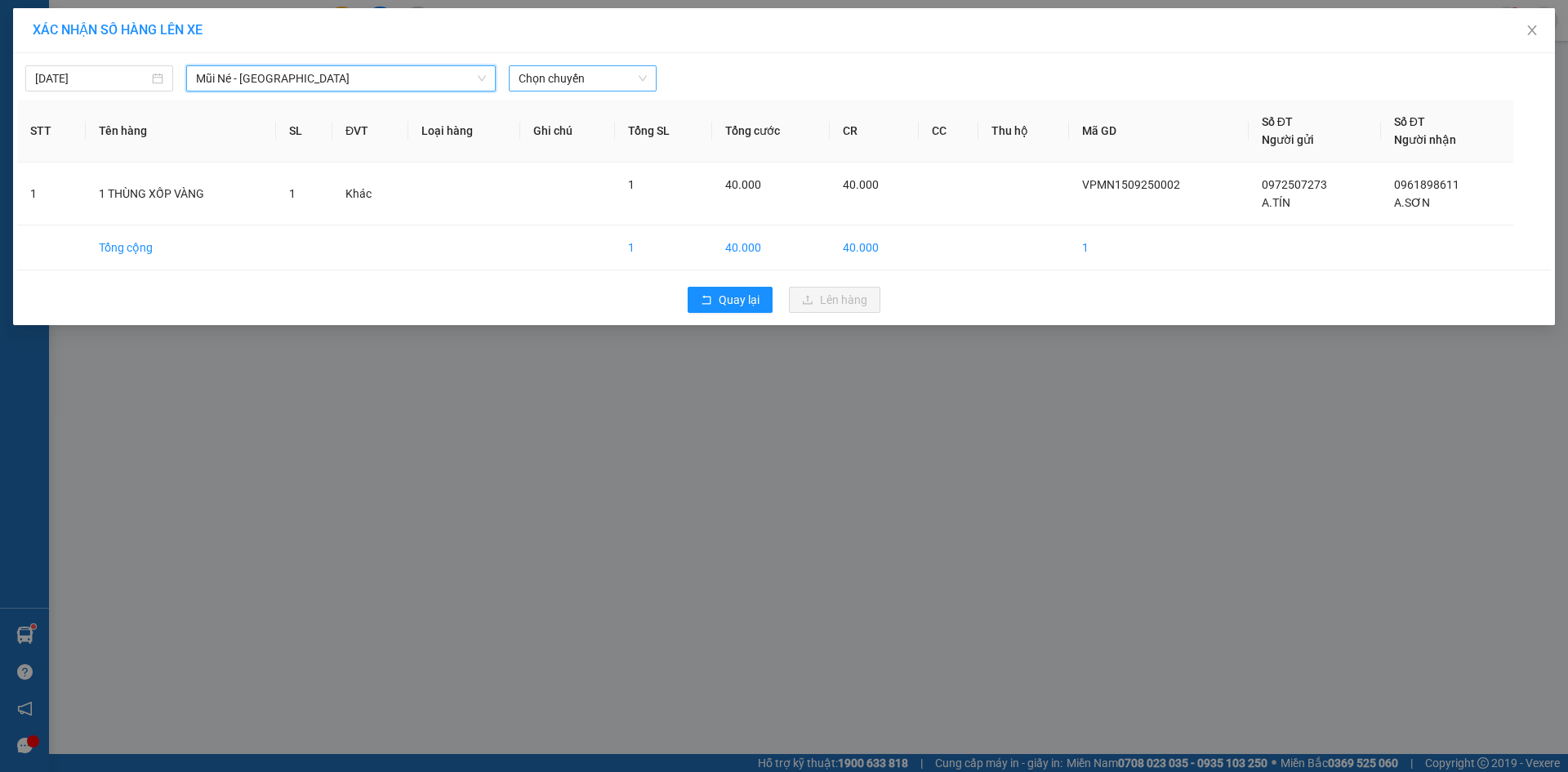
click at [564, 73] on span "Chọn chuyến" at bounding box center [583, 78] width 128 height 25
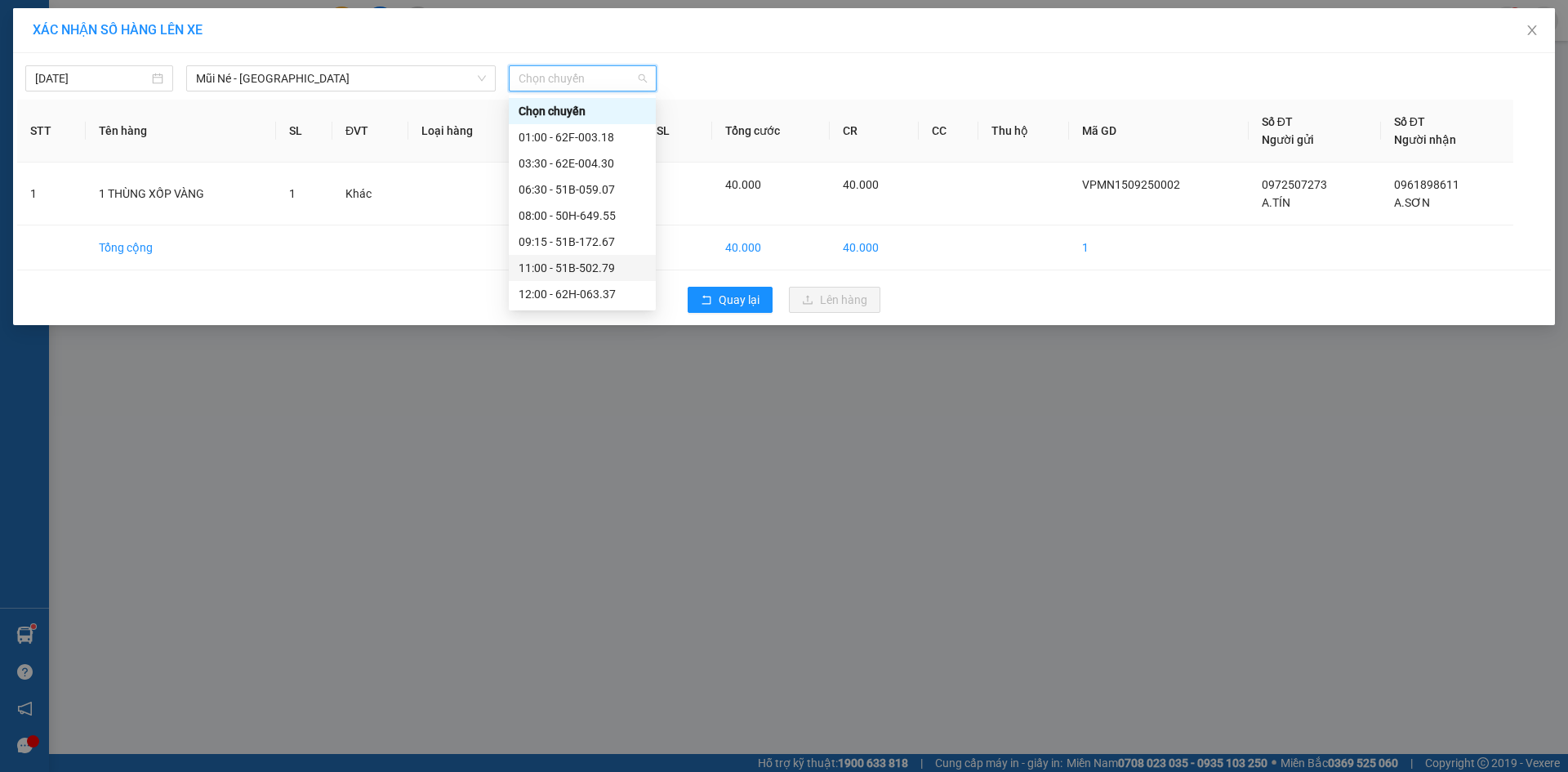
click at [580, 262] on div "11:00 - 51B-502.79" at bounding box center [582, 268] width 127 height 18
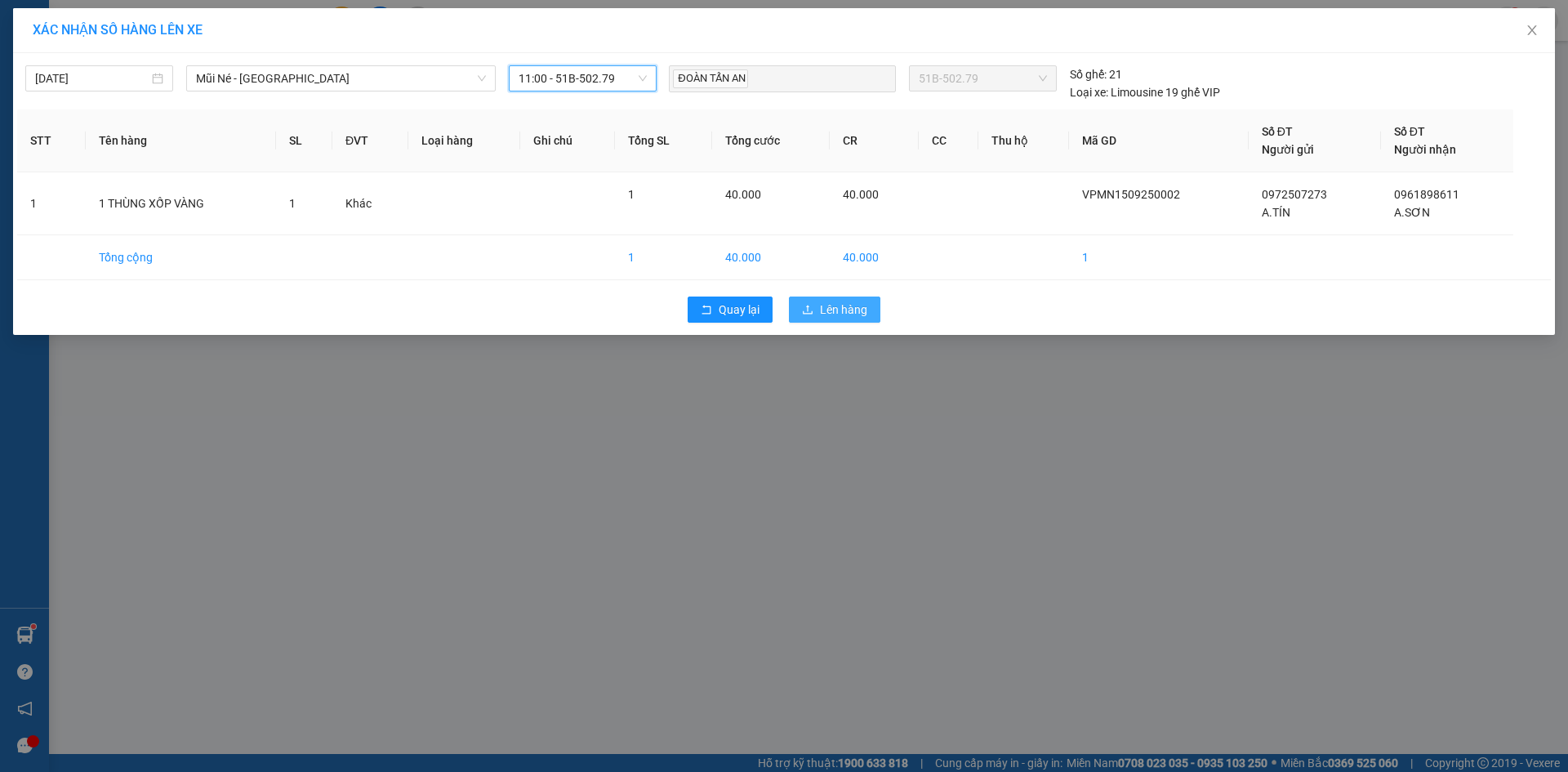
click at [846, 318] on button "Lên hàng" at bounding box center [835, 309] width 92 height 26
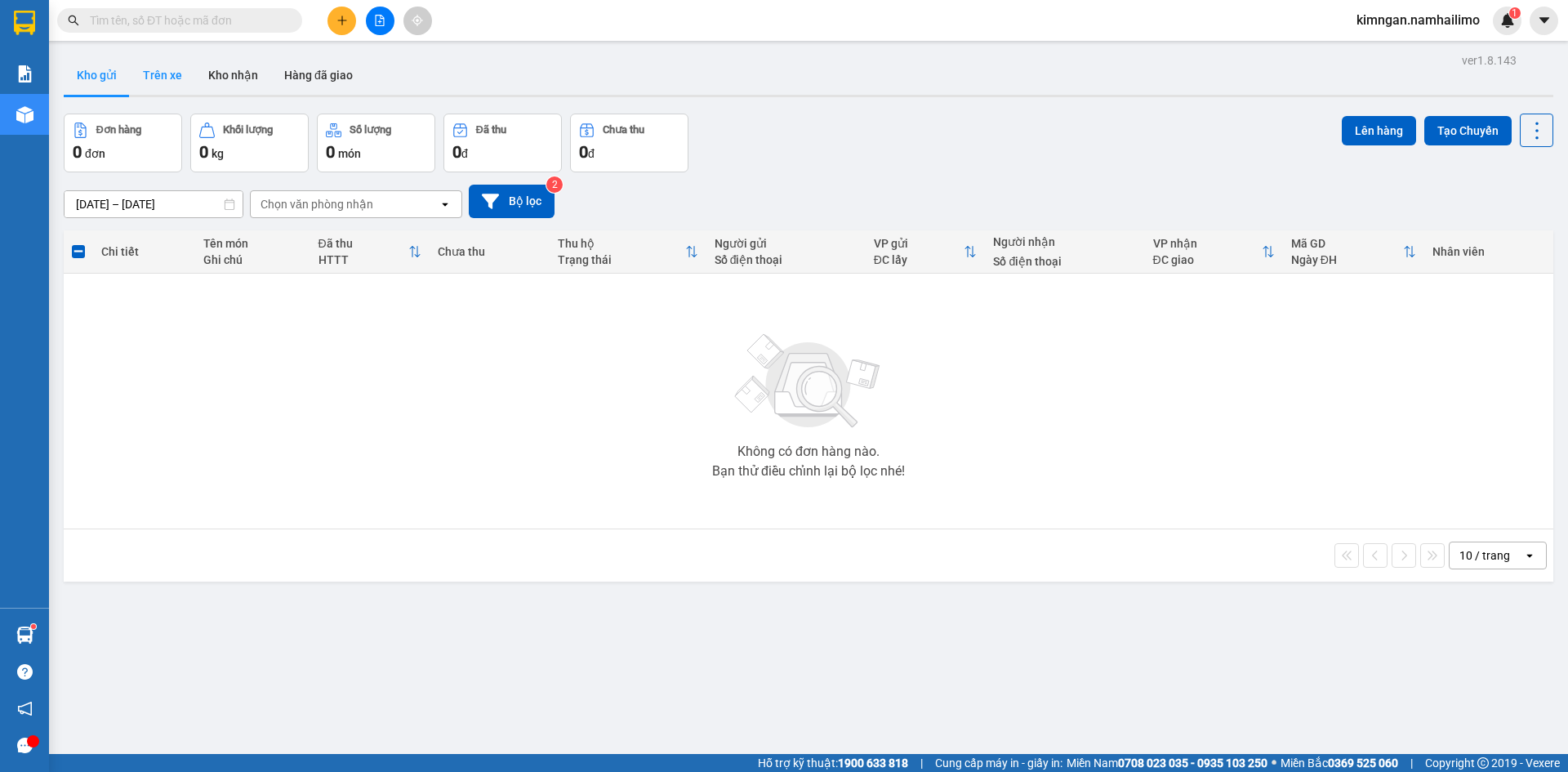
click at [166, 78] on button "Trên xe" at bounding box center [162, 75] width 65 height 39
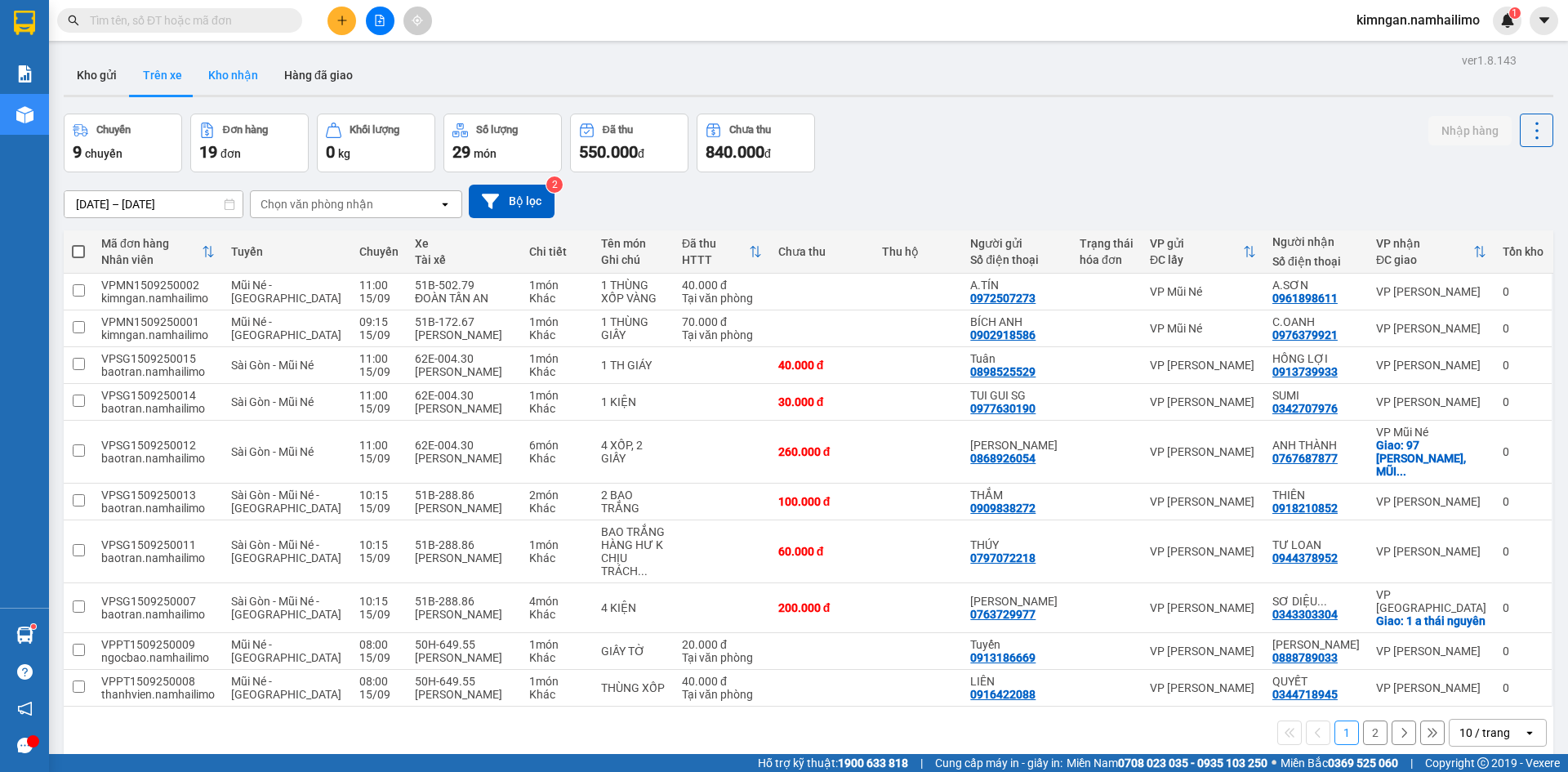
click at [232, 85] on button "Kho nhận" at bounding box center [232, 75] width 75 height 39
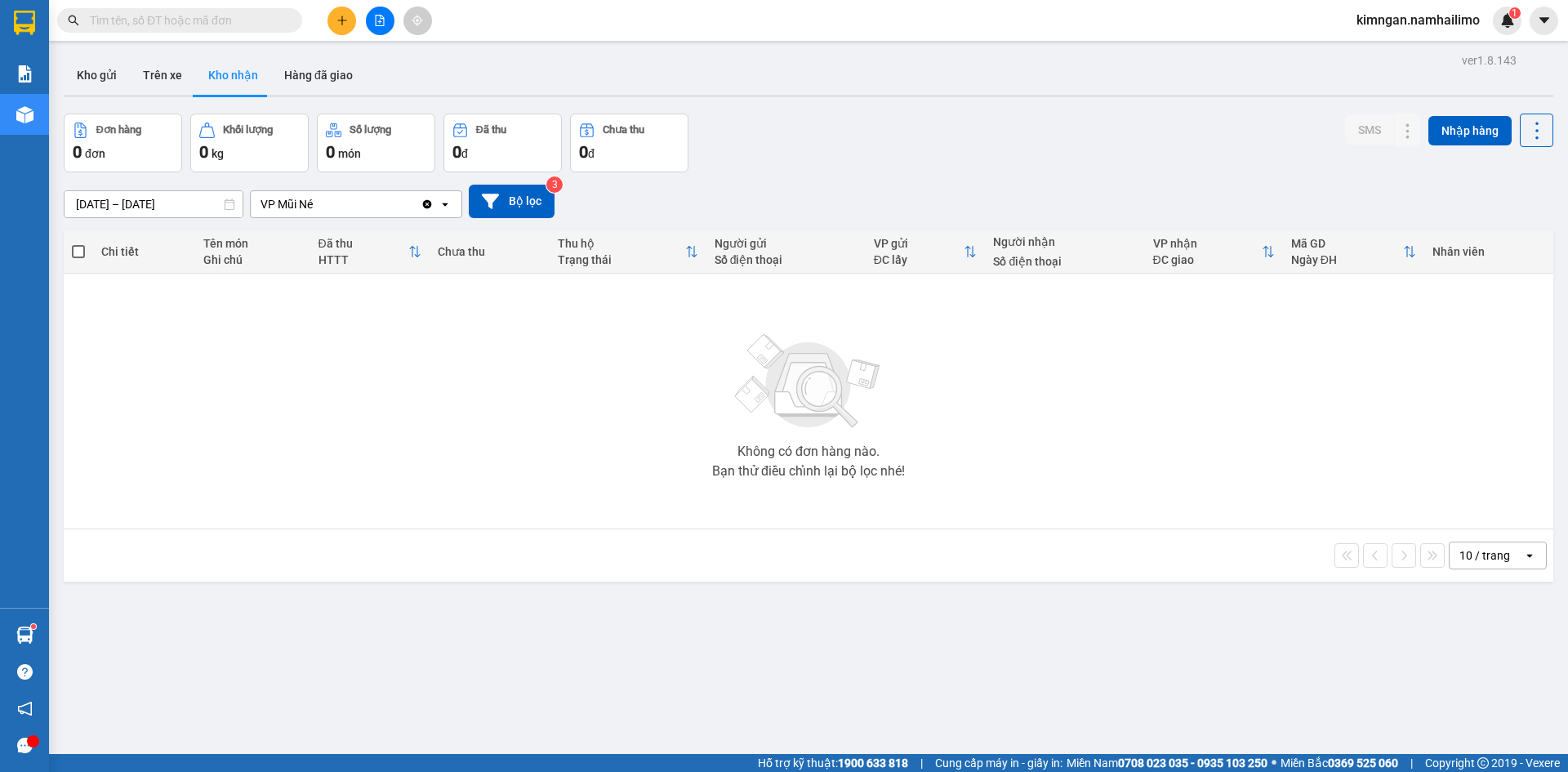
drag, startPoint x: 105, startPoint y: 75, endPoint x: 90, endPoint y: 9, distance: 67.7
click at [104, 75] on button "Kho gửi" at bounding box center [97, 75] width 66 height 39
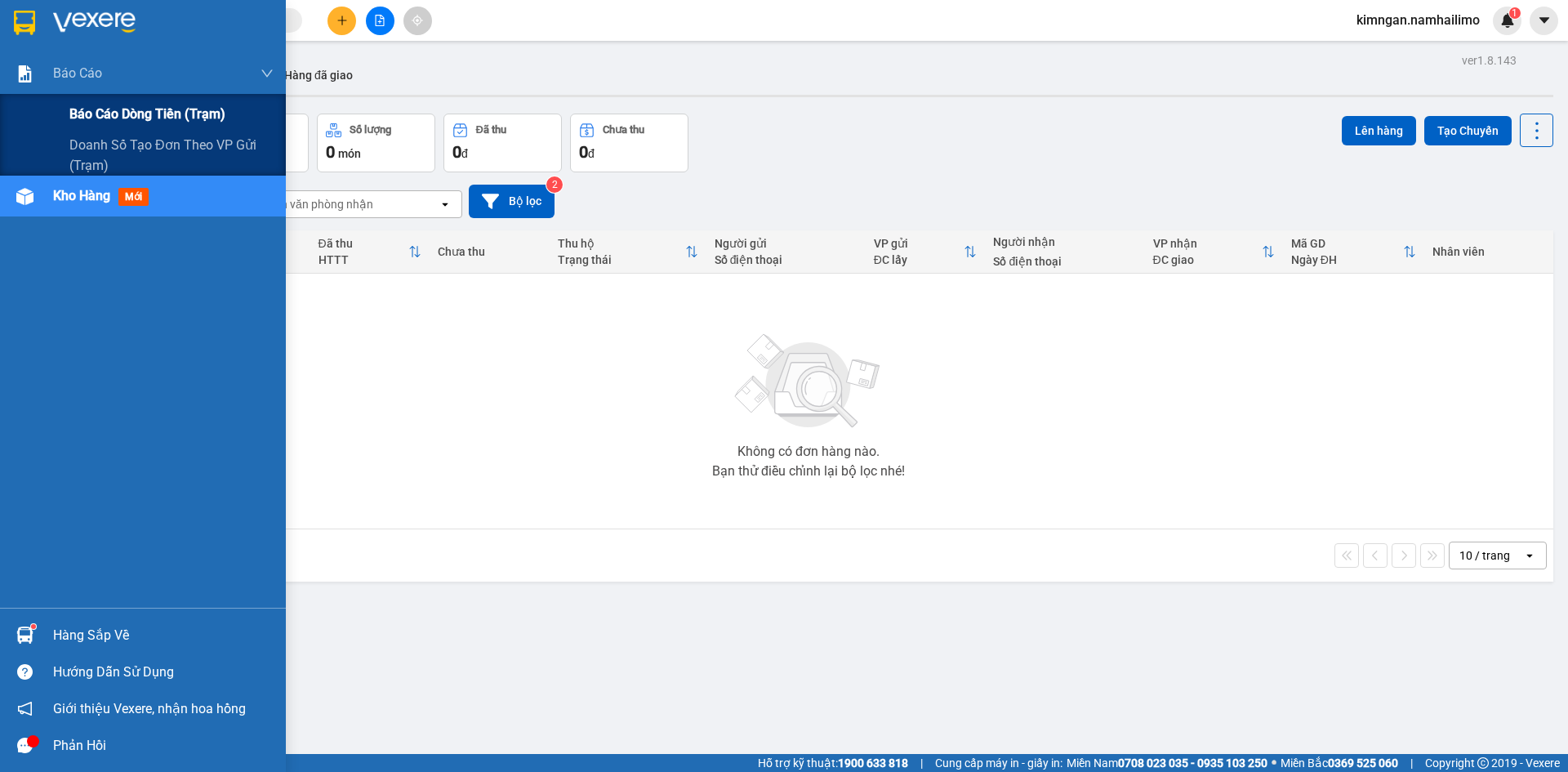
click at [104, 102] on div "Báo cáo dòng tiền (trạm)" at bounding box center [172, 114] width 204 height 41
